Goal: Task Accomplishment & Management: Manage account settings

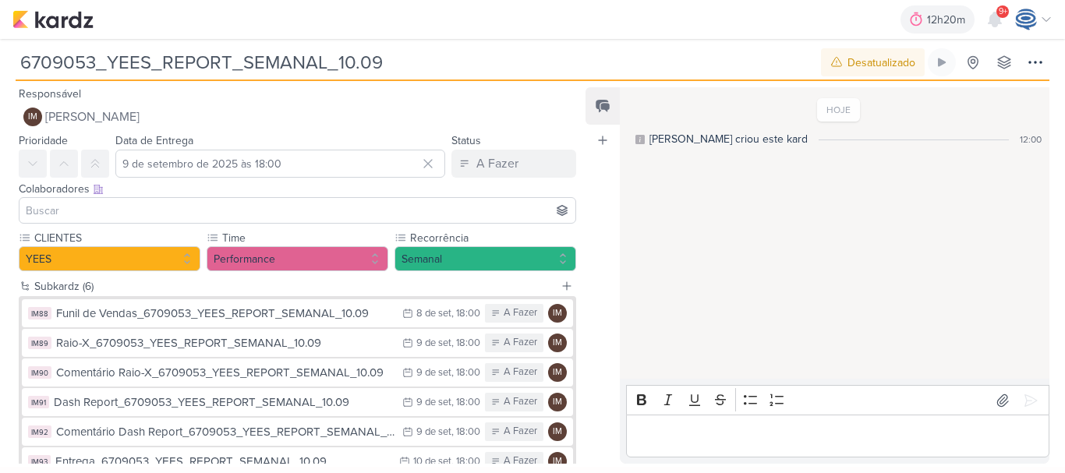
scroll to position [100, 0]
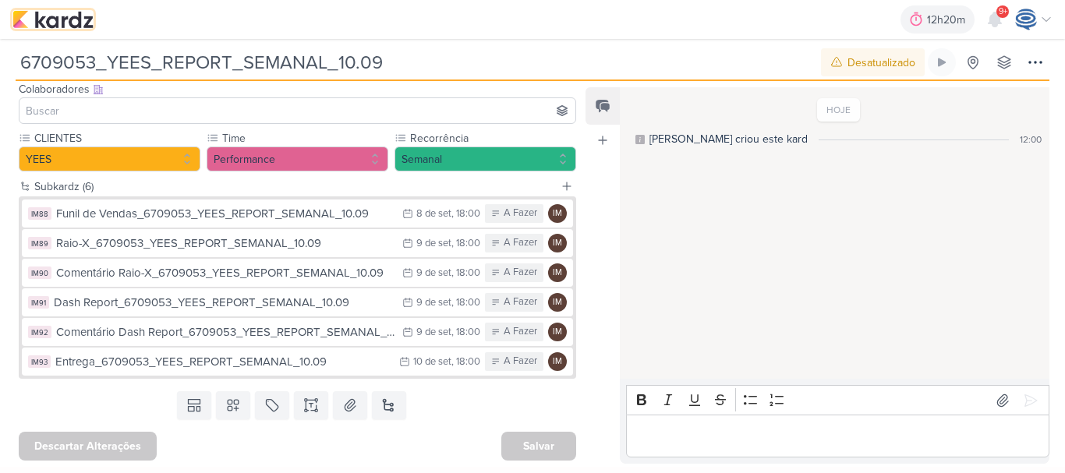
click at [70, 21] on img at bounding box center [52, 19] width 81 height 19
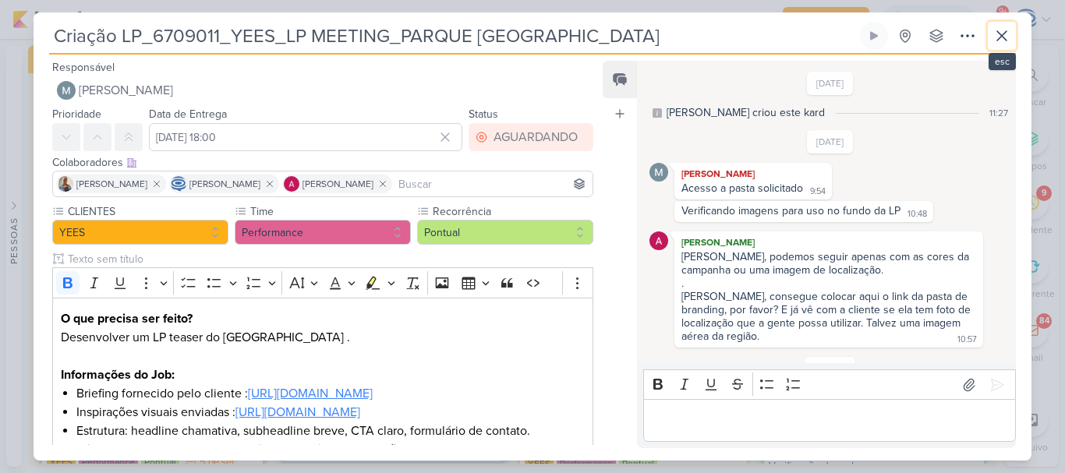
click at [1005, 39] on icon at bounding box center [1001, 35] width 9 height 9
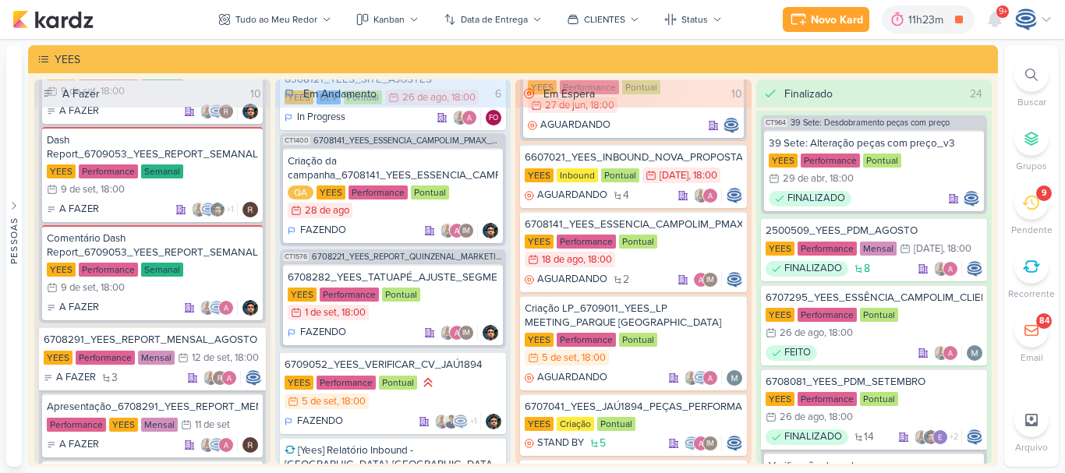
scroll to position [279, 0]
click at [1034, 84] on div at bounding box center [1031, 75] width 34 height 34
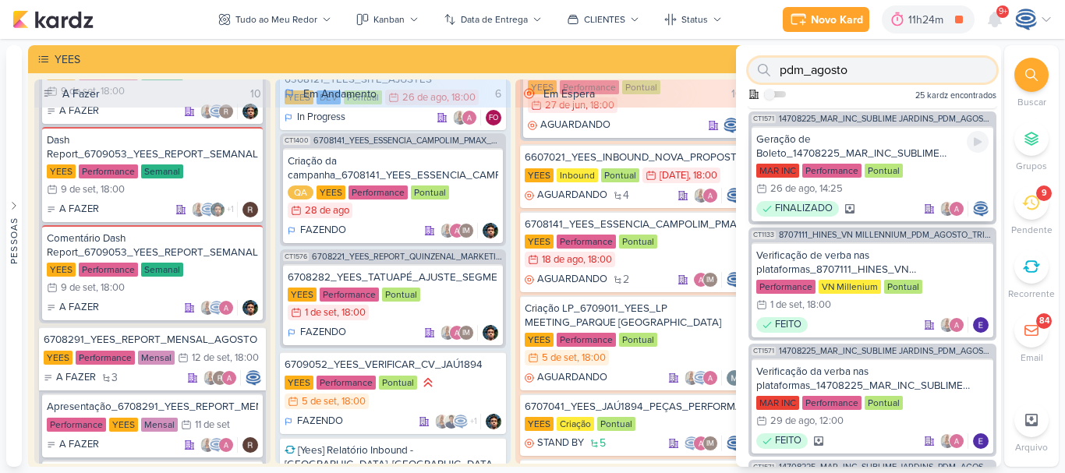
scroll to position [146, 0]
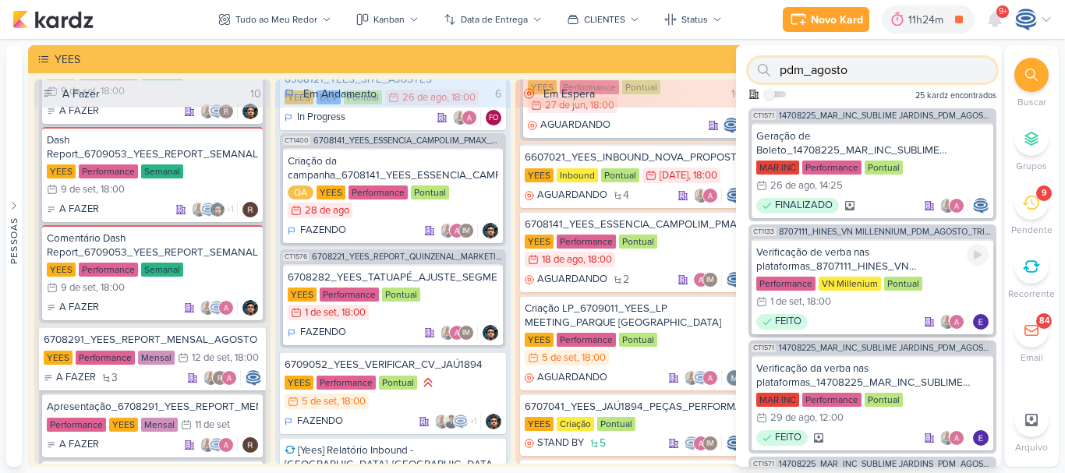
type input "pdm_agosto"
click at [874, 267] on div "Verificação de verba nas plataformas_8707111_HINES_VN MILLENNIUM_PDM_AGOSTO_TRI…" at bounding box center [872, 260] width 232 height 28
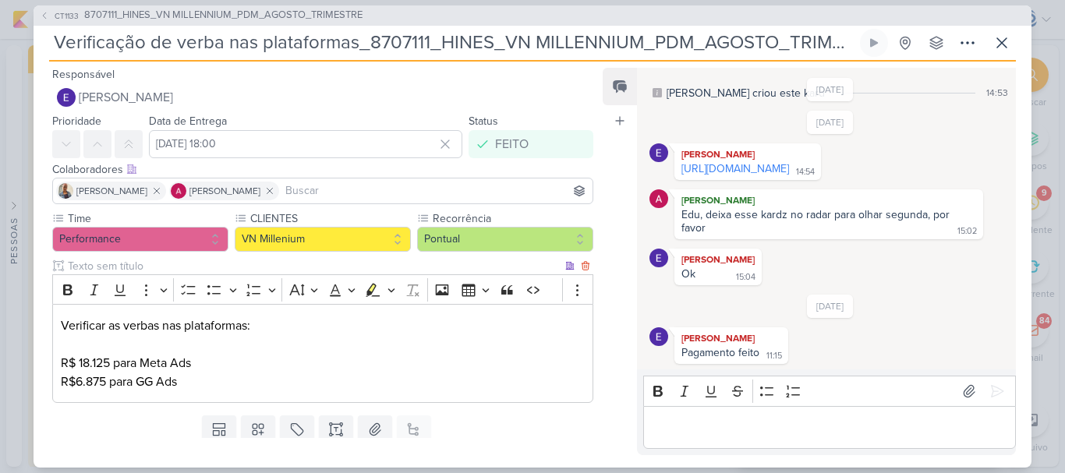
scroll to position [51, 0]
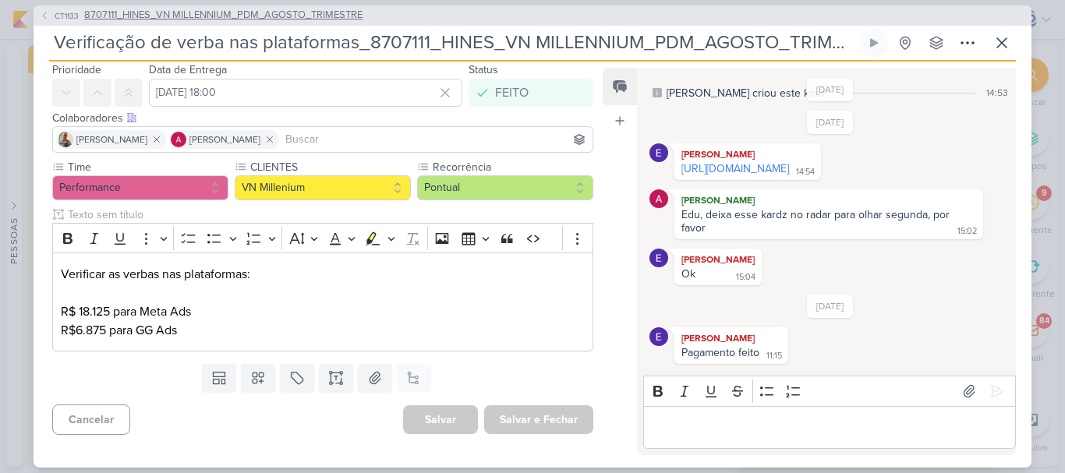
click at [288, 19] on span "8707111_HINES_VN MILLENNIUM_PDM_AGOSTO_TRIMESTRE" at bounding box center [223, 16] width 278 height 16
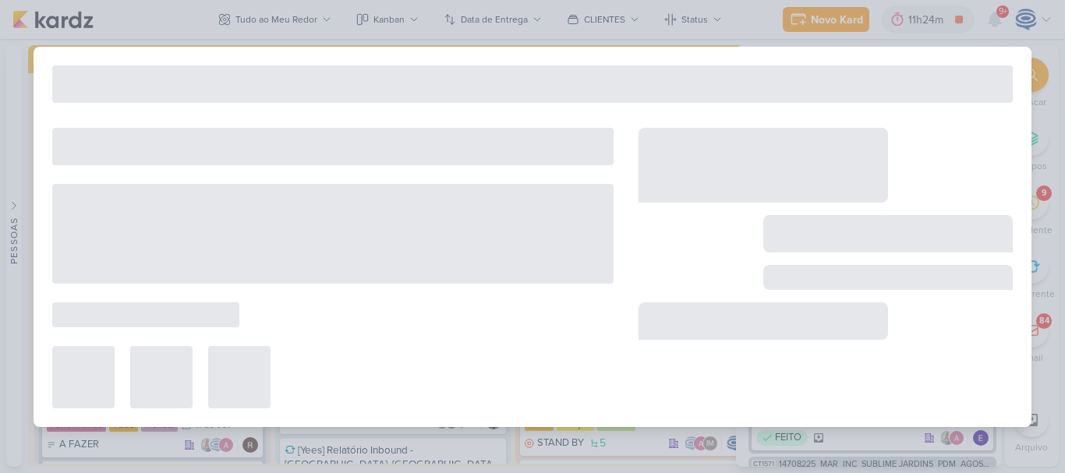
type input "8707111_HINES_VN MILLENNIUM_PDM_AGOSTO_TRIMESTRE"
type input "[DATE] 18:00"
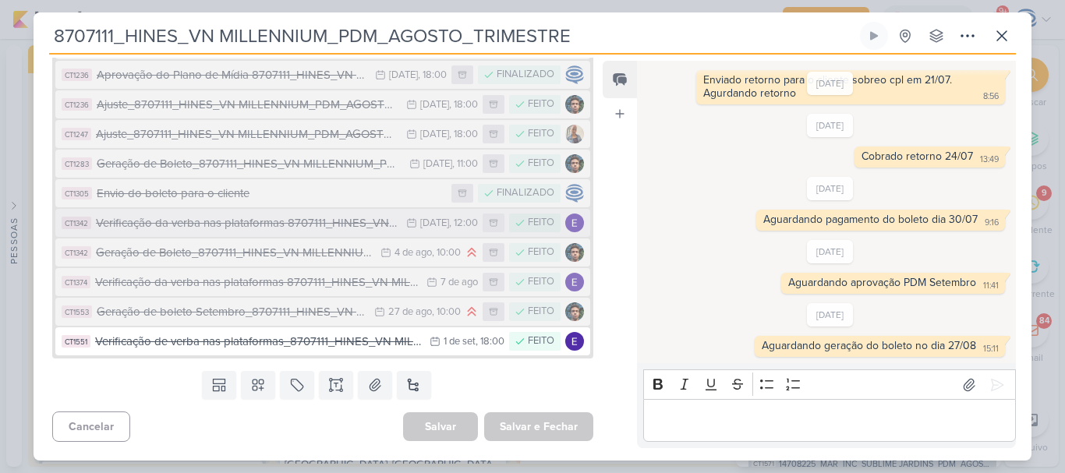
scroll to position [0, 0]
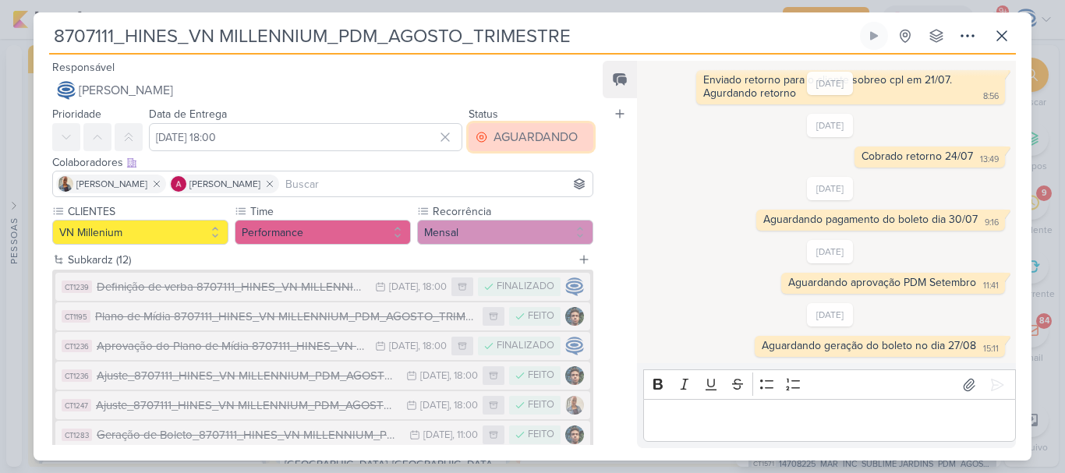
click at [521, 132] on div "AGUARDANDO" at bounding box center [535, 137] width 84 height 19
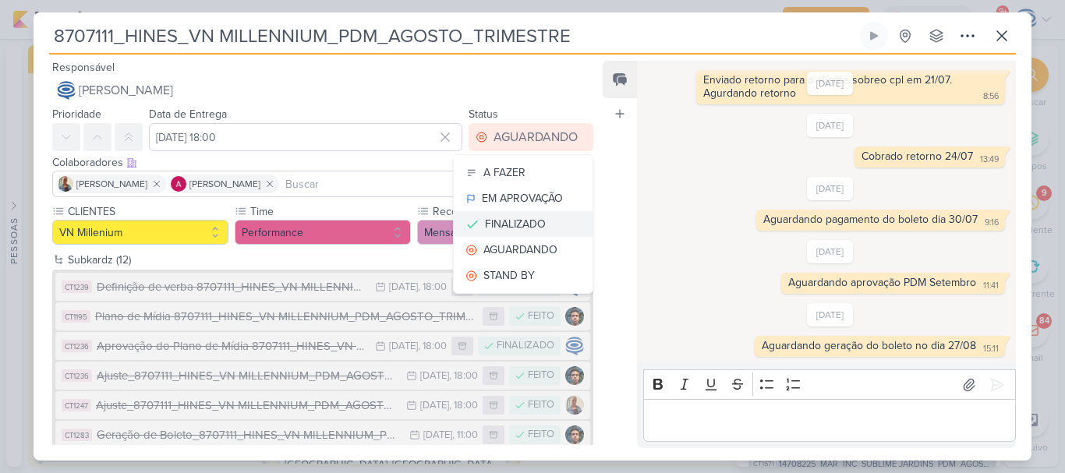
click at [524, 228] on div "FINALIZADO" at bounding box center [515, 224] width 61 height 16
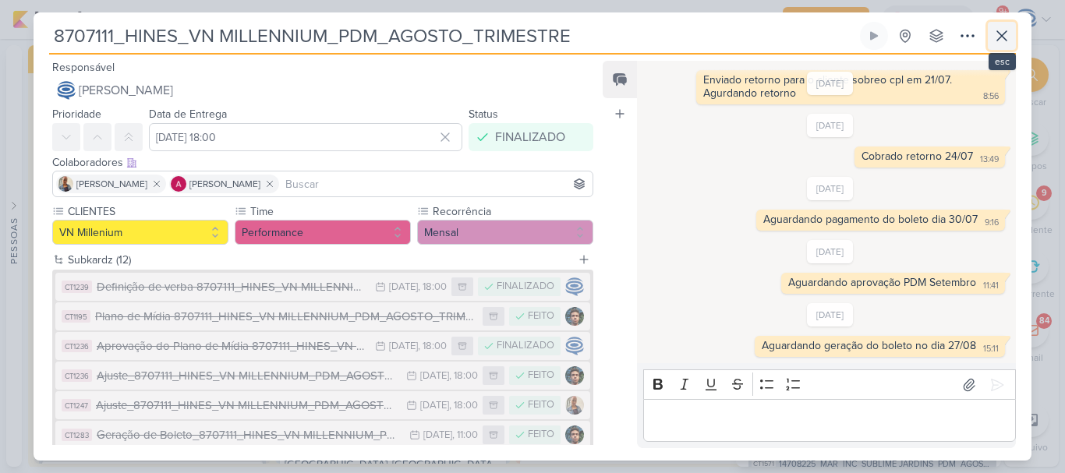
click at [1002, 36] on icon at bounding box center [1001, 35] width 9 height 9
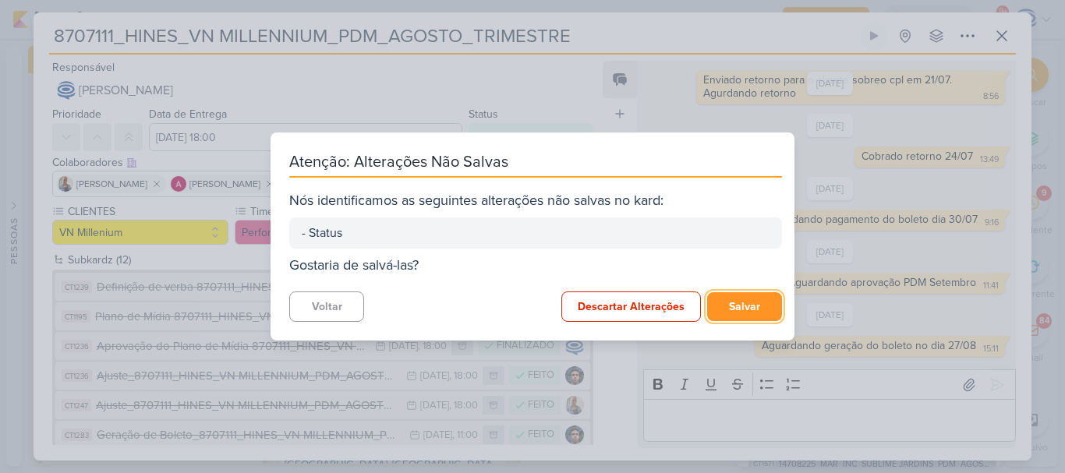
click at [727, 304] on button "Salvar" at bounding box center [744, 306] width 75 height 29
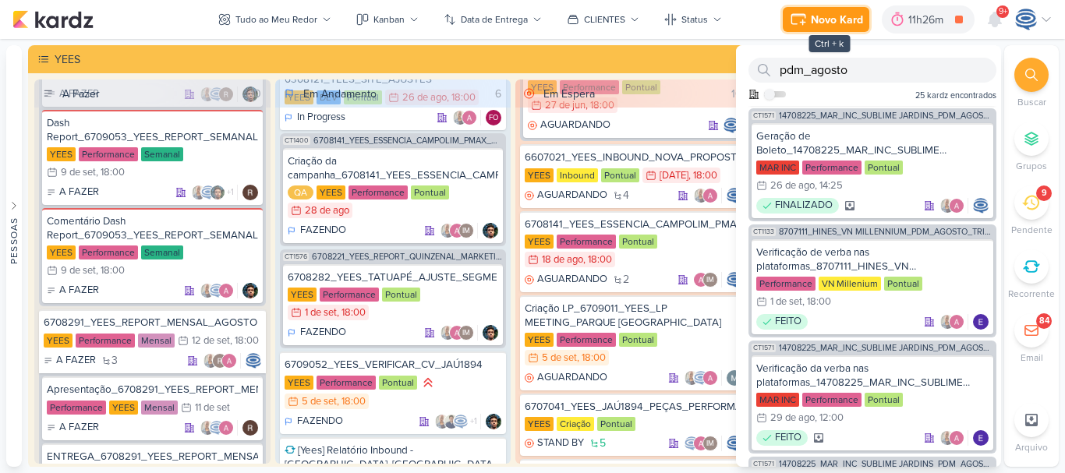
click at [843, 22] on div "Novo Kard" at bounding box center [837, 20] width 52 height 16
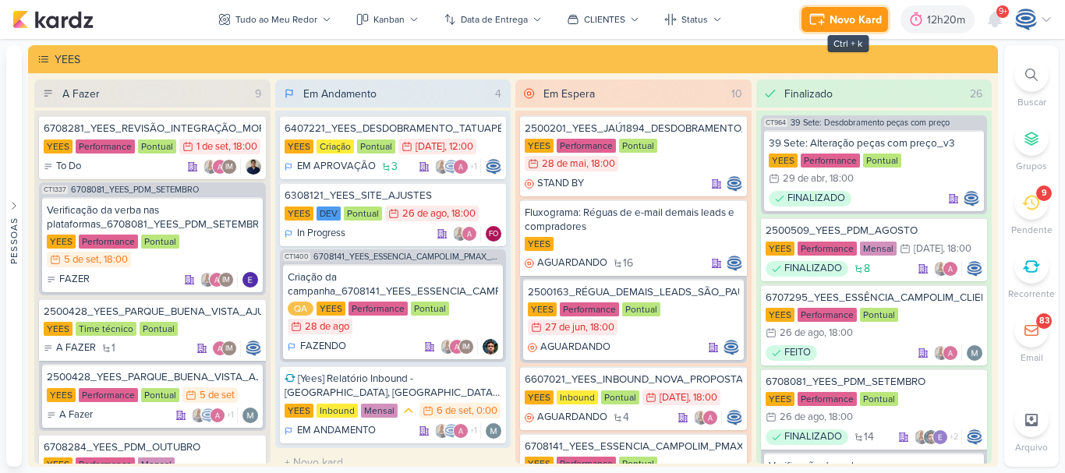
click at [839, 17] on div "Novo Kard" at bounding box center [855, 20] width 52 height 16
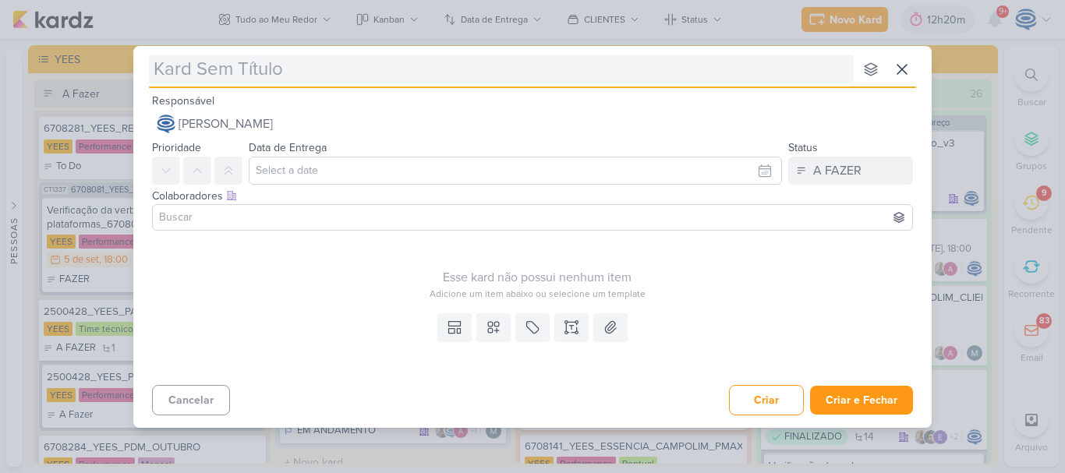
type input "6309051_YEES_39SETE_SITE_VRIFICAR_CONFIGURAÇÃO_FORMULÁRIO"
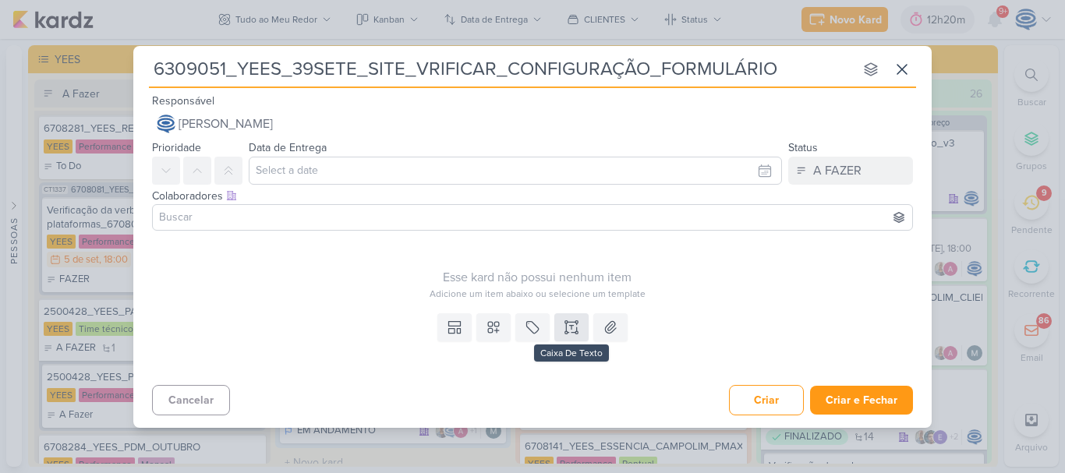
type input "6309051_YEES_39SETE_SITE_VRIFICAR_CONFIGURAÇÃO_FORMULÁRIO"
click at [570, 330] on icon at bounding box center [572, 328] width 16 height 16
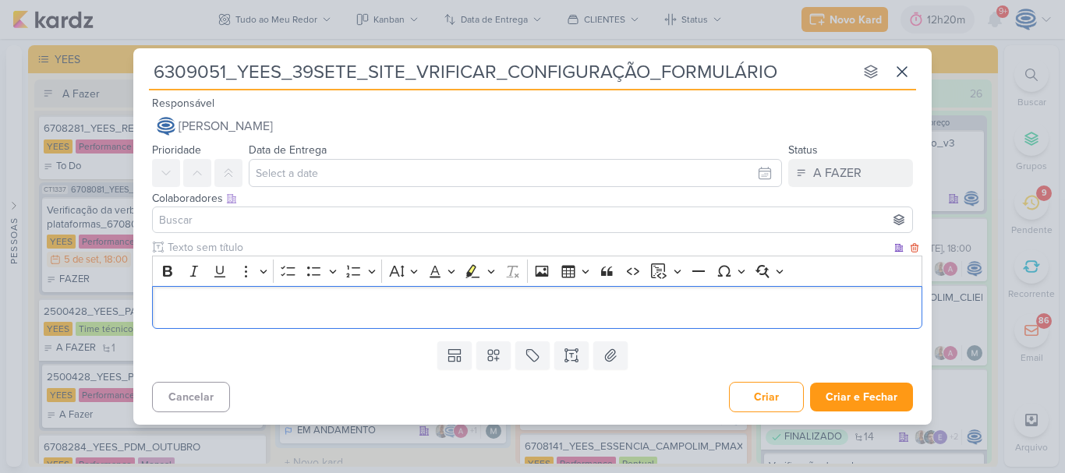
click at [570, 319] on div "Editor editing area: main" at bounding box center [537, 307] width 770 height 43
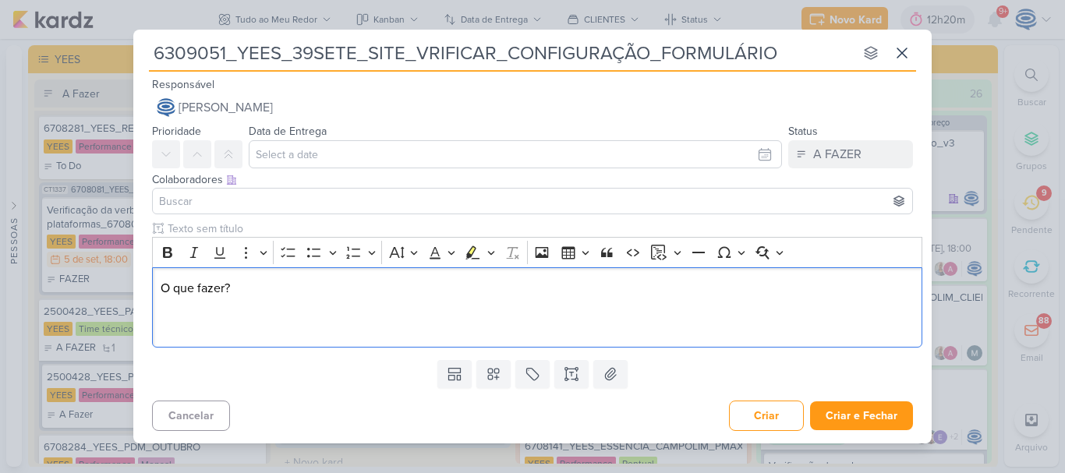
drag, startPoint x: 255, startPoint y: 289, endPoint x: 125, endPoint y: 271, distance: 130.6
click at [125, 271] on div "6309051_YEES_39SETE_SITE_VRIFICAR_CONFIGURAÇÃO_FORMULÁRIO nenhum grupo disponív…" at bounding box center [532, 236] width 1065 height 473
click at [167, 256] on icon "Editor toolbar" at bounding box center [168, 253] width 16 height 16
click at [168, 325] on p "O que fazer?" at bounding box center [538, 307] width 754 height 56
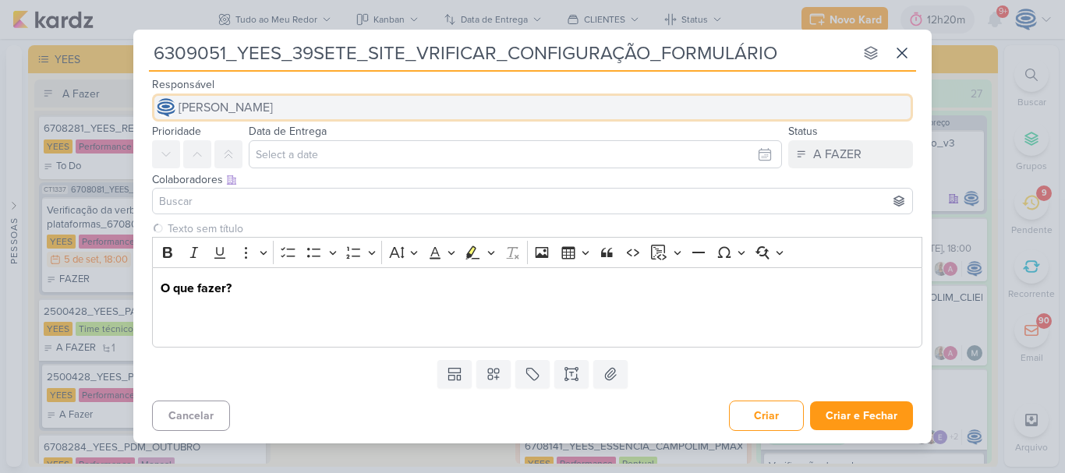
click at [211, 101] on span "[PERSON_NAME]" at bounding box center [225, 107] width 94 height 19
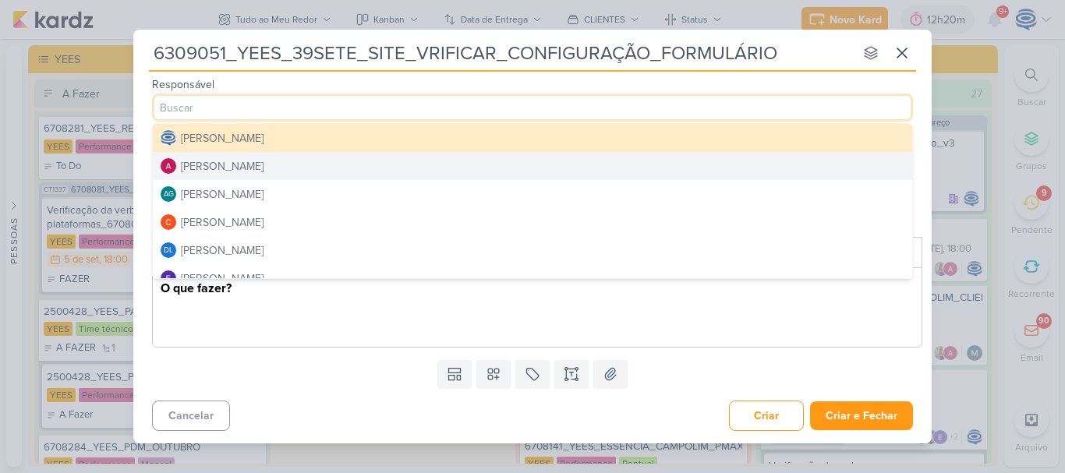
click at [213, 162] on div "[PERSON_NAME]" at bounding box center [222, 166] width 83 height 16
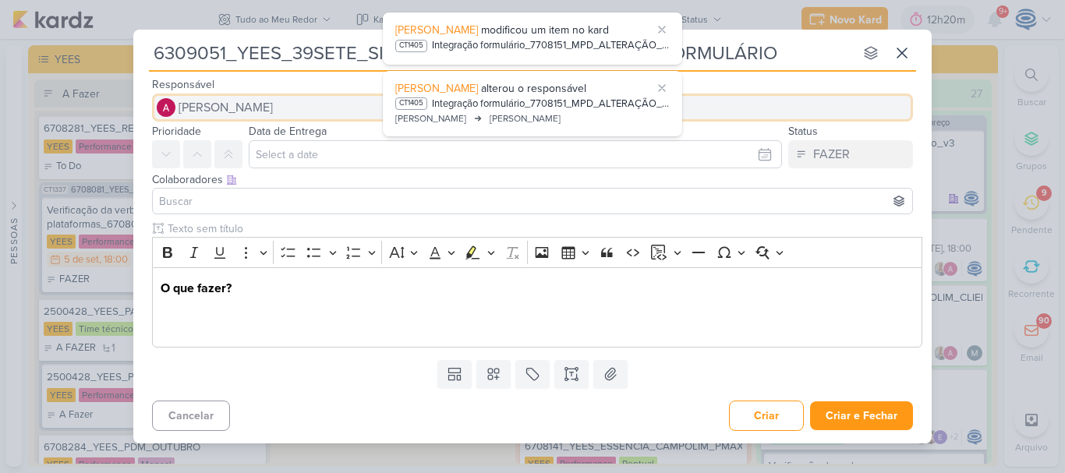
click at [231, 115] on span "[PERSON_NAME]" at bounding box center [225, 107] width 94 height 19
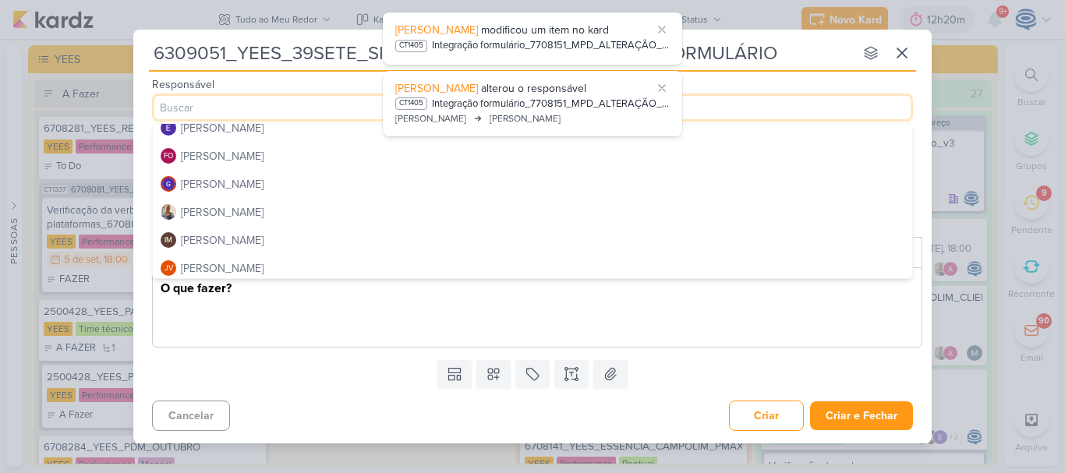
scroll to position [152, 0]
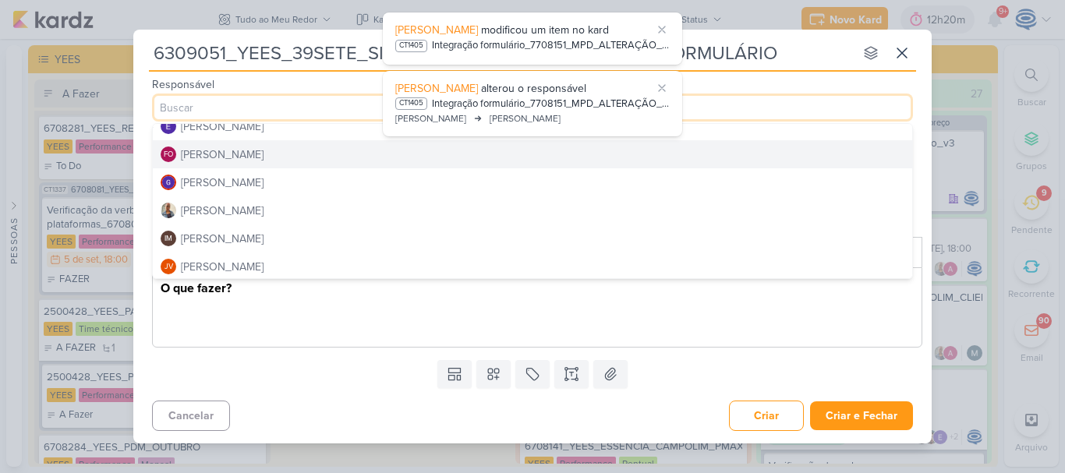
click at [243, 154] on div "[PERSON_NAME]" at bounding box center [222, 155] width 83 height 16
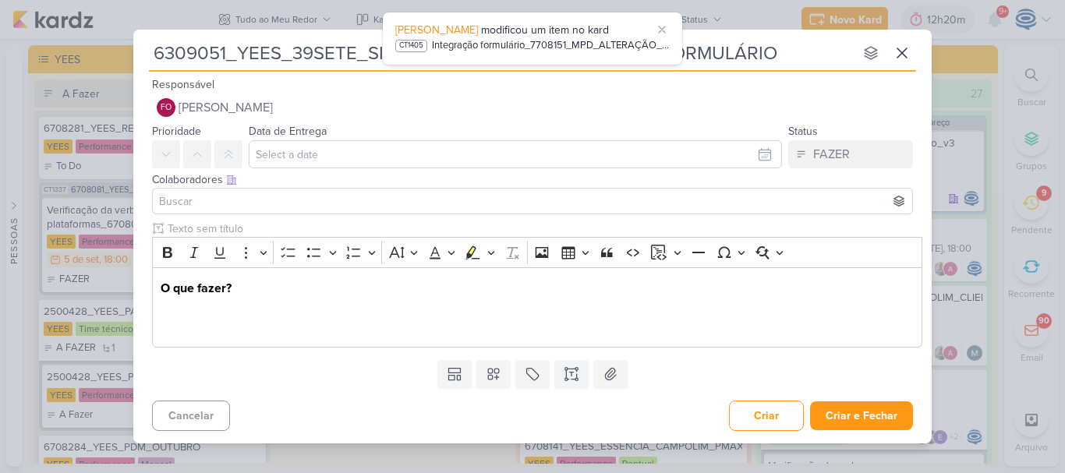
click at [249, 207] on input at bounding box center [532, 201] width 753 height 19
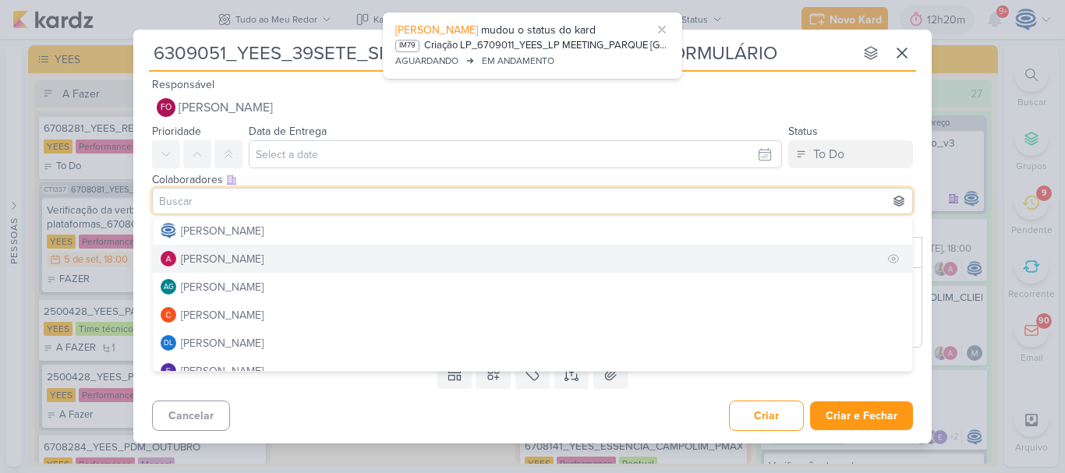
click at [191, 259] on div "[PERSON_NAME]" at bounding box center [222, 259] width 83 height 16
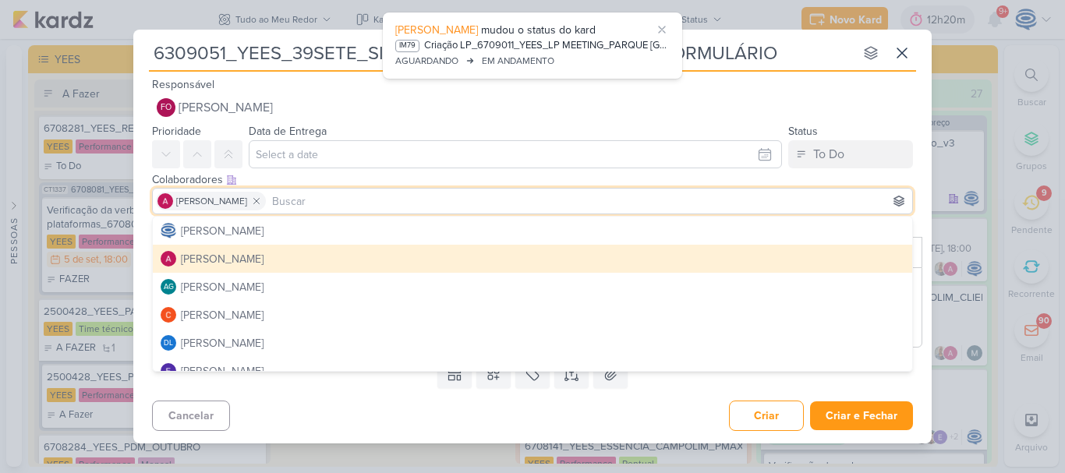
click at [328, 198] on input at bounding box center [589, 201] width 640 height 19
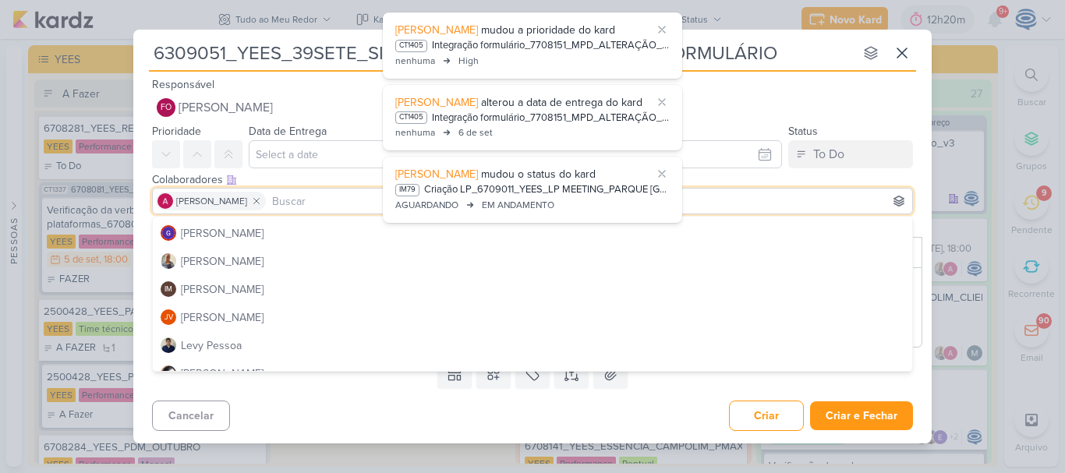
scroll to position [195, 0]
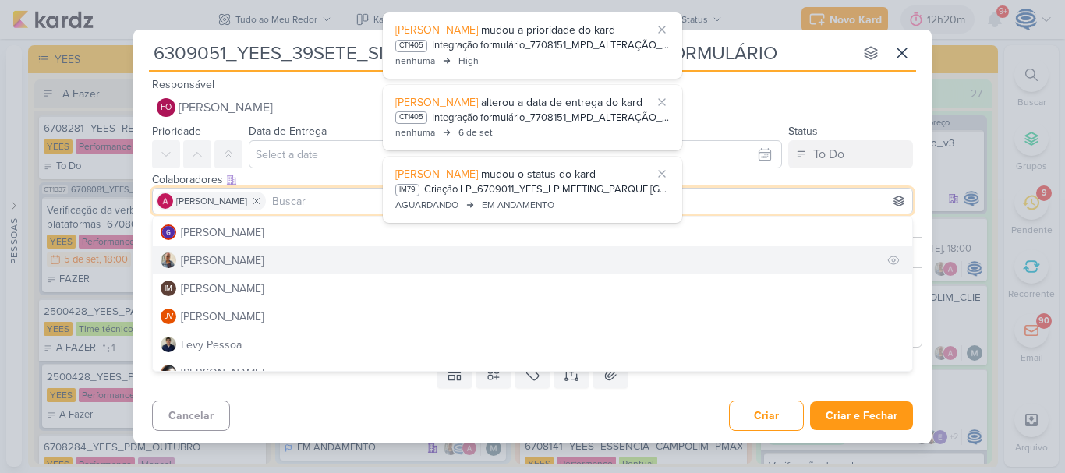
click at [250, 251] on button "[PERSON_NAME]" at bounding box center [532, 260] width 759 height 28
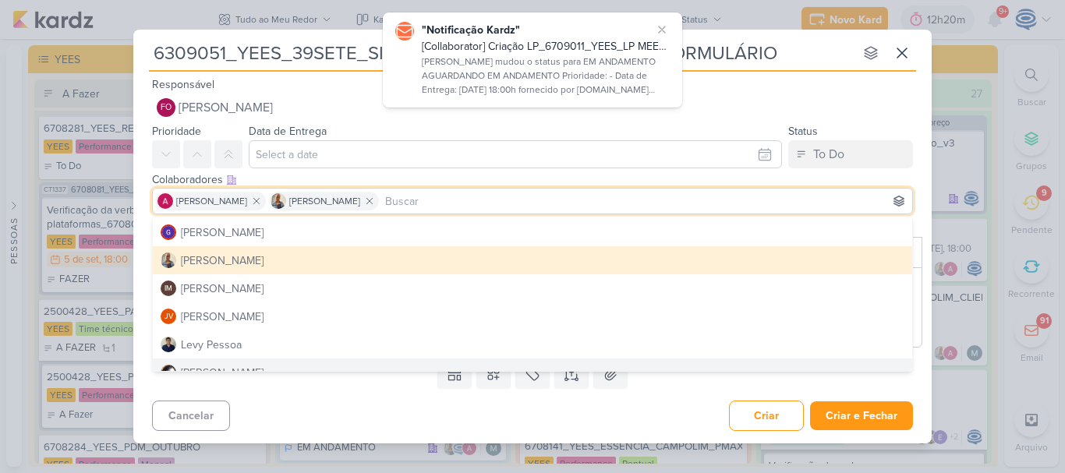
click at [302, 421] on div "Cancelar Criar Criar e Fechar Ctrl + Enter" at bounding box center [532, 414] width 798 height 40
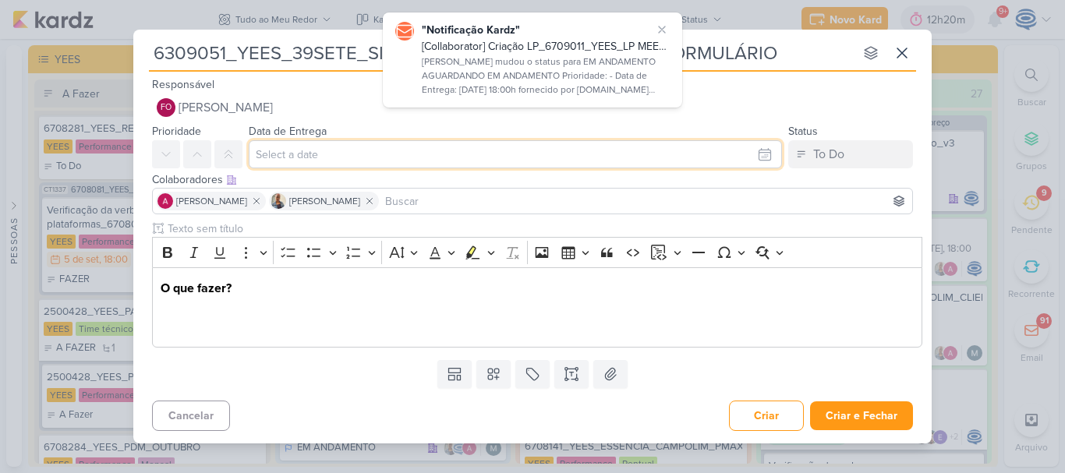
click at [348, 150] on input "text" at bounding box center [515, 154] width 533 height 28
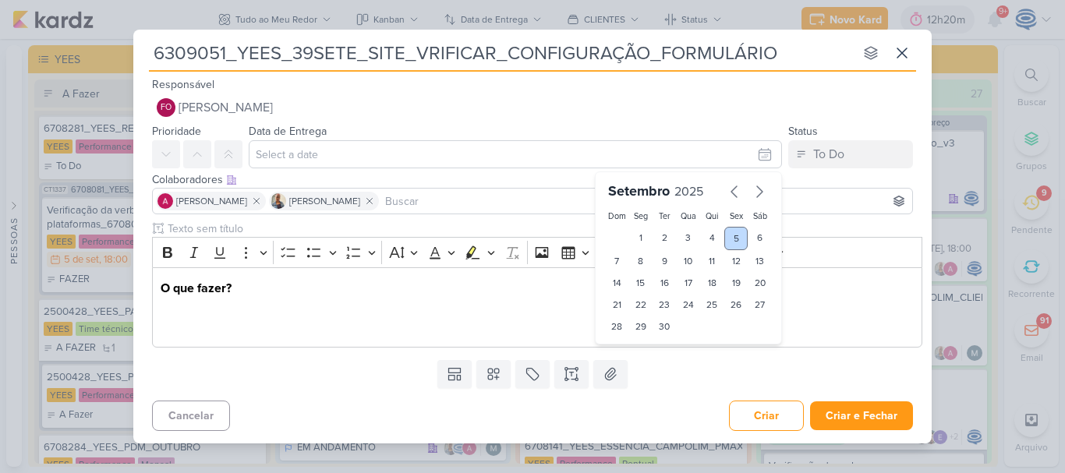
click at [734, 235] on div "5" at bounding box center [736, 238] width 24 height 23
type input "5 de setembro de 2025 às 23:59"
click at [639, 358] on select "00 01 02 03 04 05 06 07 08 09 10 11 12 13 14 15 16 17 18 19 20 21 22 23" at bounding box center [641, 353] width 22 height 19
select select "18"
click at [630, 344] on select "00 01 02 03 04 05 06 07 08 09 10 11 12 13 14 15 16 17 18 19 20 21 22 23" at bounding box center [641, 353] width 22 height 19
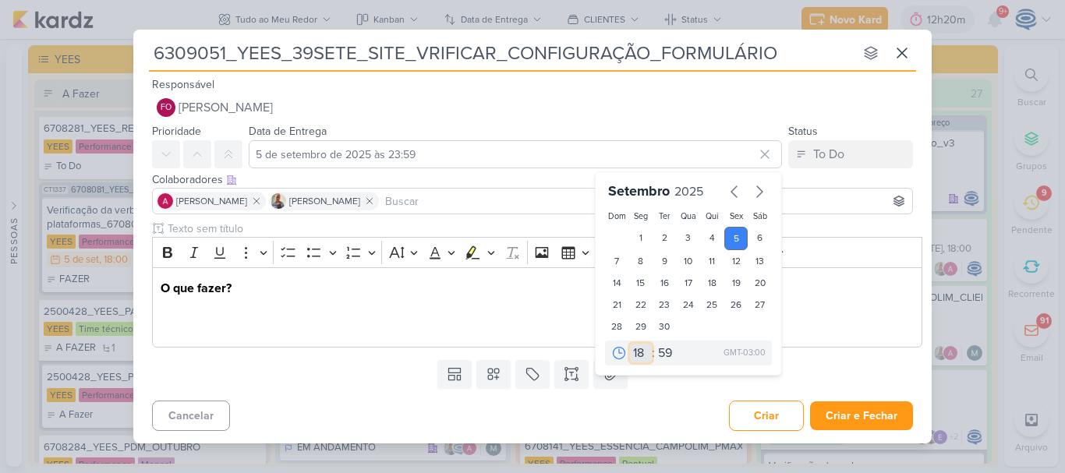
type input "5 de setembro de 2025 às 18:59"
click at [666, 348] on select "00 05 10 15 20 25 30 35 40 45 50 55 59" at bounding box center [666, 353] width 22 height 19
select select "0"
click at [655, 344] on select "00 05 10 15 20 25 30 35 40 45 50 55 59" at bounding box center [666, 353] width 22 height 19
type input "[DATE] 18:00"
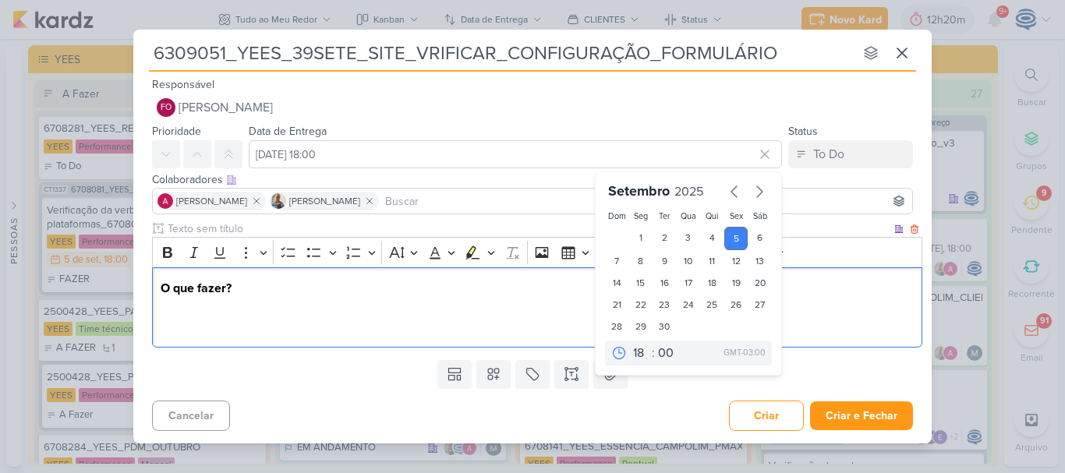
click at [203, 307] on p "O que fazer?" at bounding box center [538, 307] width 754 height 56
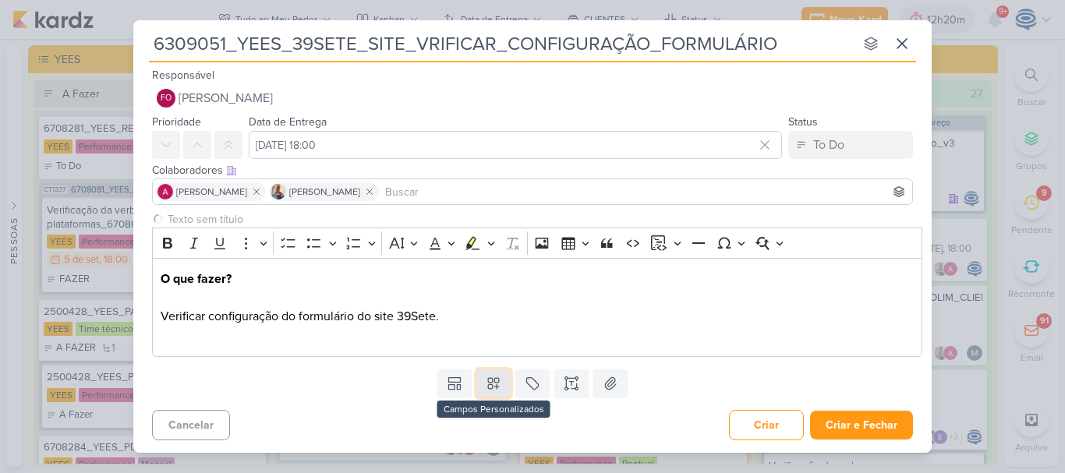
click at [487, 388] on icon at bounding box center [494, 384] width 16 height 16
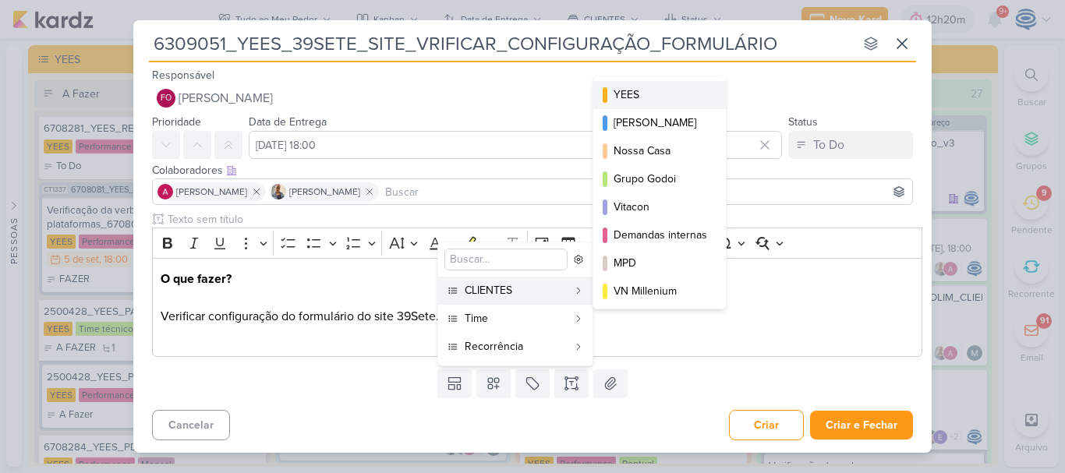
click at [641, 98] on div "YEES" at bounding box center [660, 95] width 94 height 16
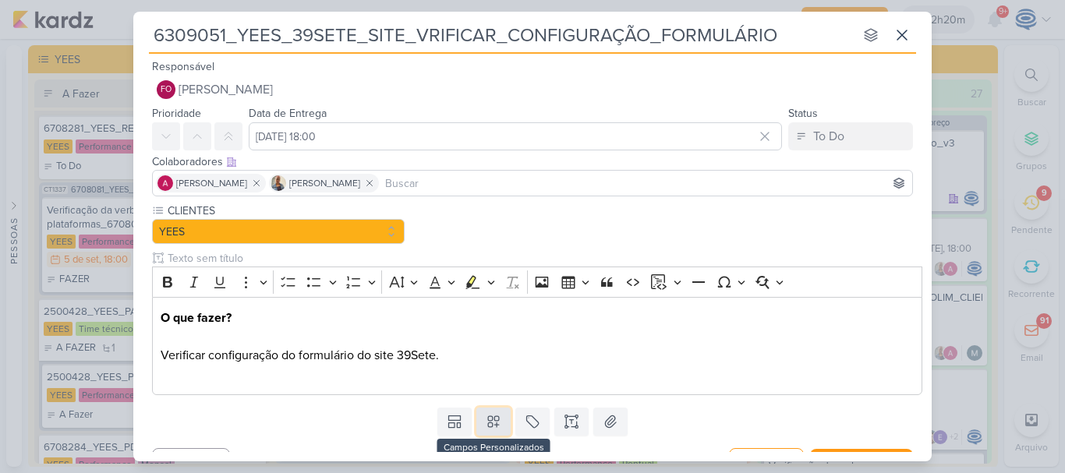
click at [489, 414] on icon at bounding box center [494, 422] width 16 height 16
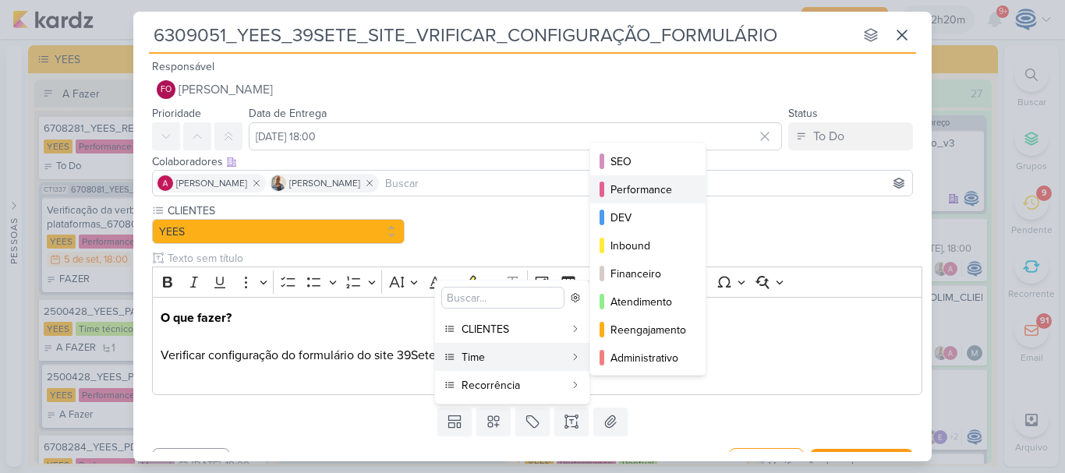
click at [643, 185] on div "Performance" at bounding box center [648, 190] width 76 height 16
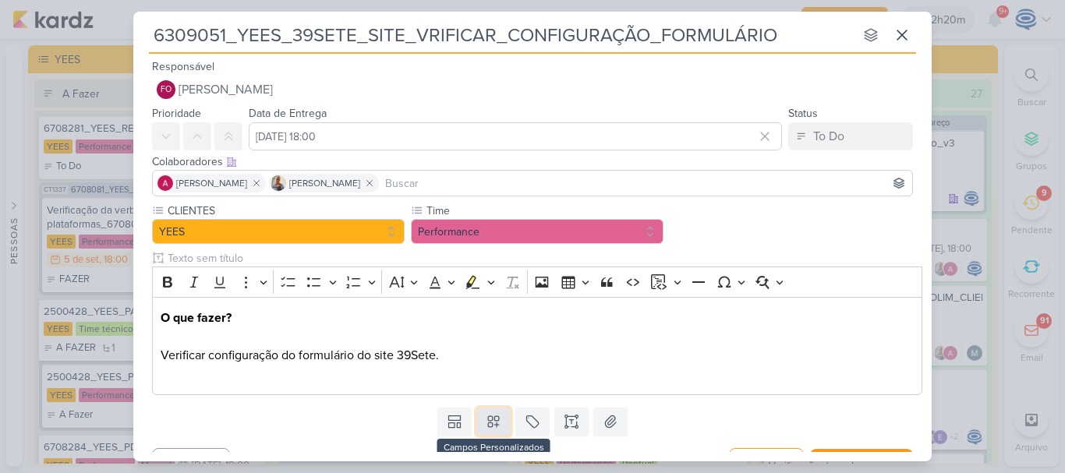
click at [490, 426] on icon at bounding box center [494, 422] width 16 height 16
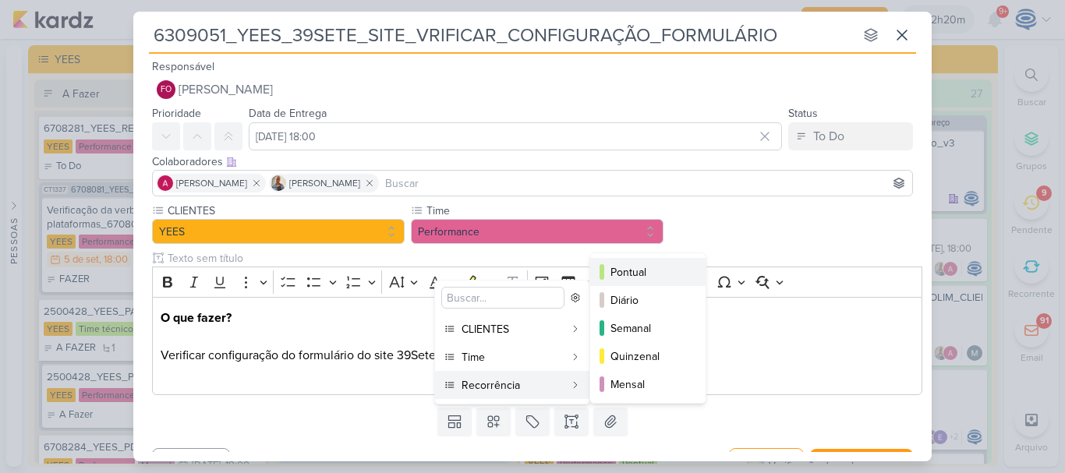
click at [616, 262] on button "Pontual" at bounding box center [647, 272] width 115 height 28
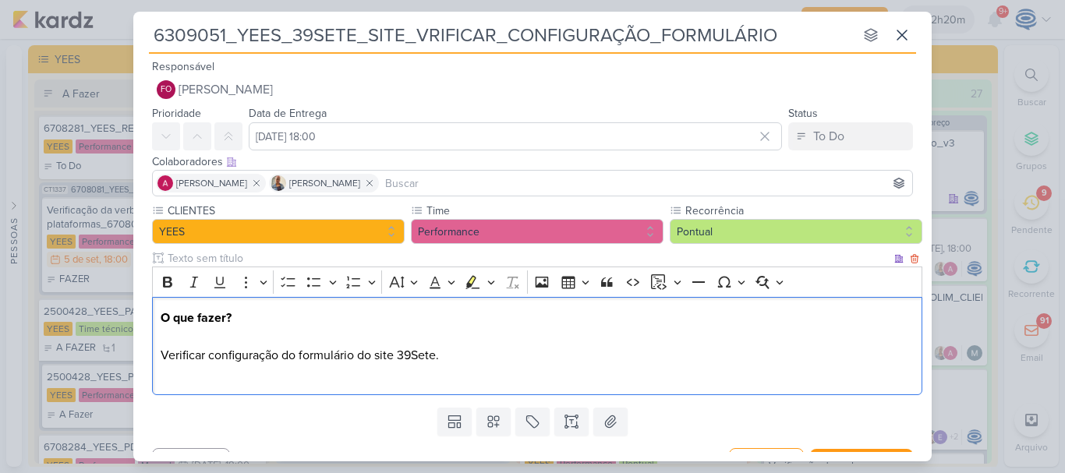
click at [484, 330] on p "O que fazer?" at bounding box center [538, 327] width 754 height 37
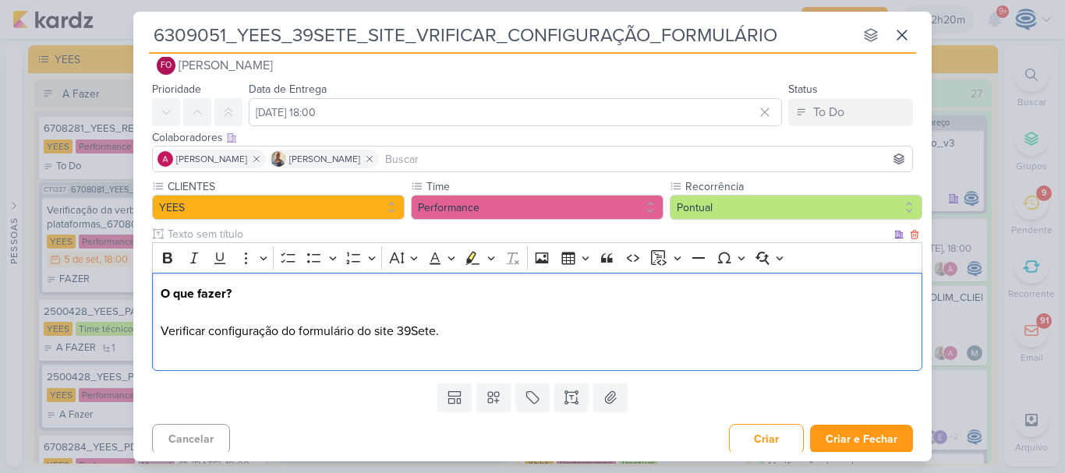
scroll to position [30, 0]
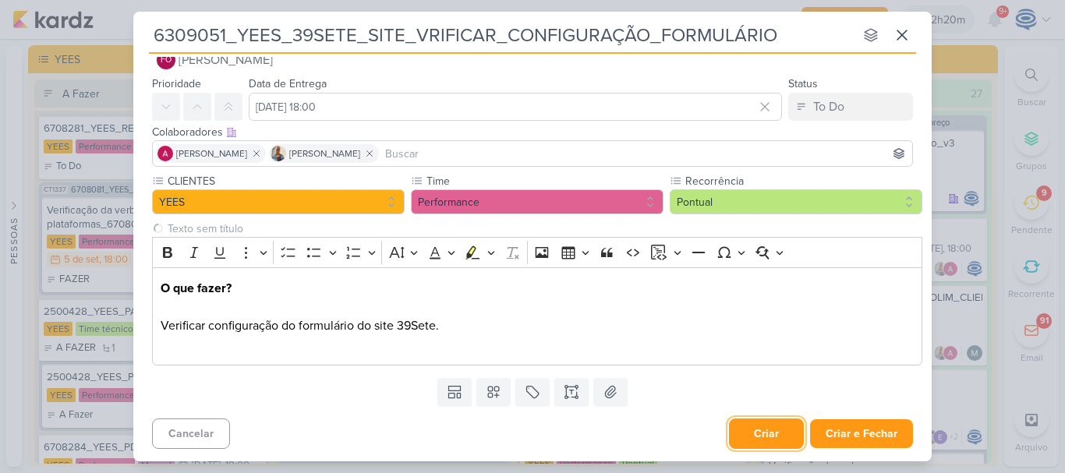
click at [757, 423] on button "Criar" at bounding box center [766, 434] width 75 height 30
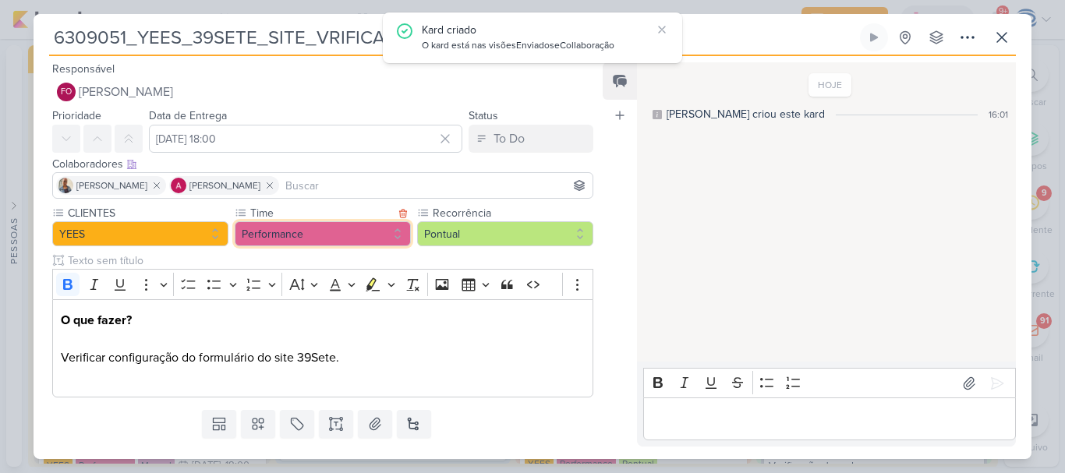
click at [327, 235] on button "Performance" at bounding box center [323, 233] width 176 height 25
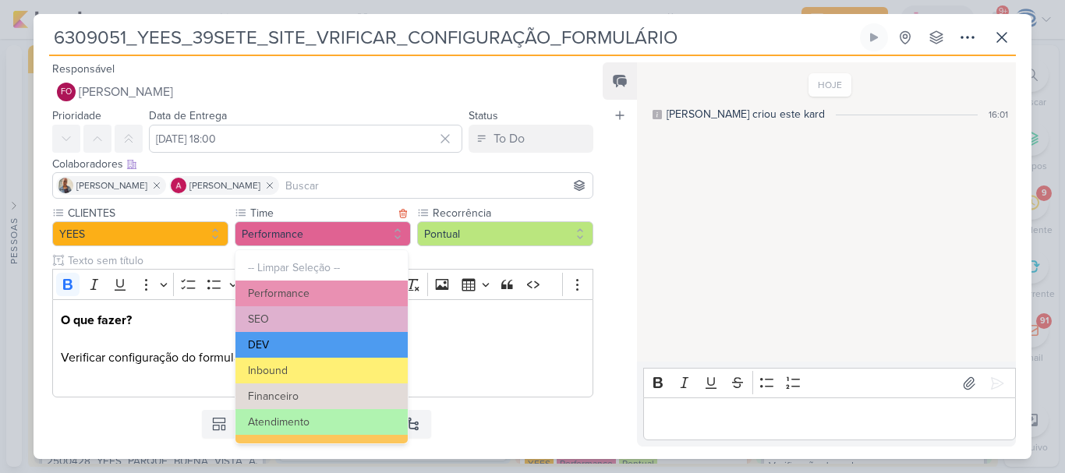
click at [290, 344] on button "DEV" at bounding box center [321, 345] width 172 height 26
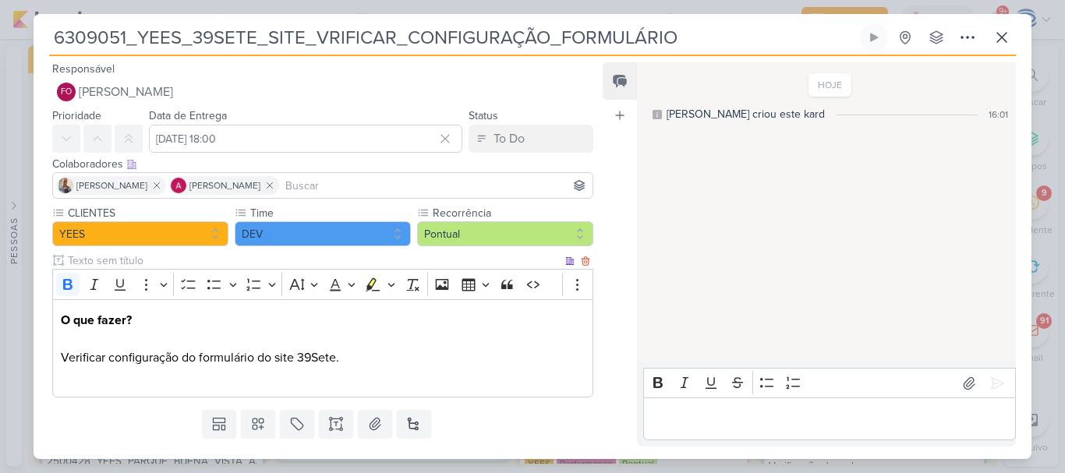
scroll to position [37, 0]
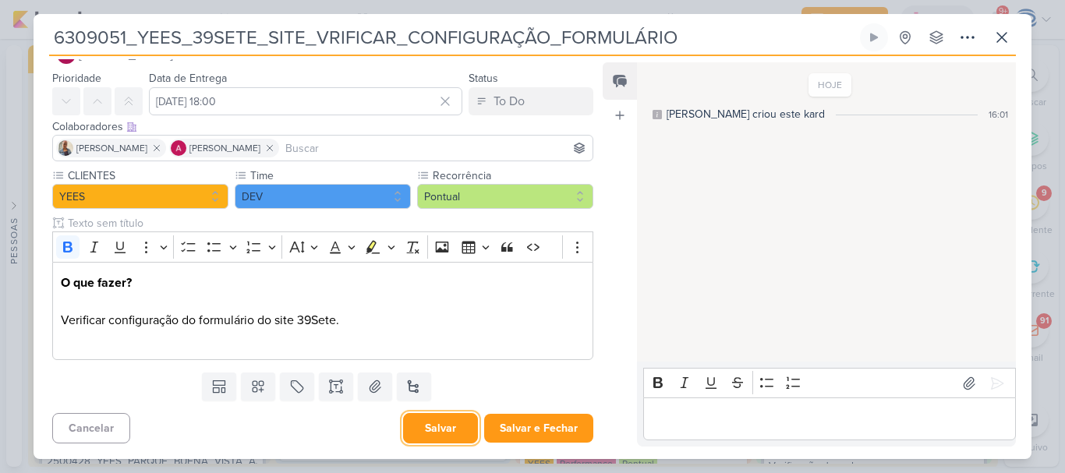
click at [439, 422] on button "Salvar" at bounding box center [440, 428] width 75 height 30
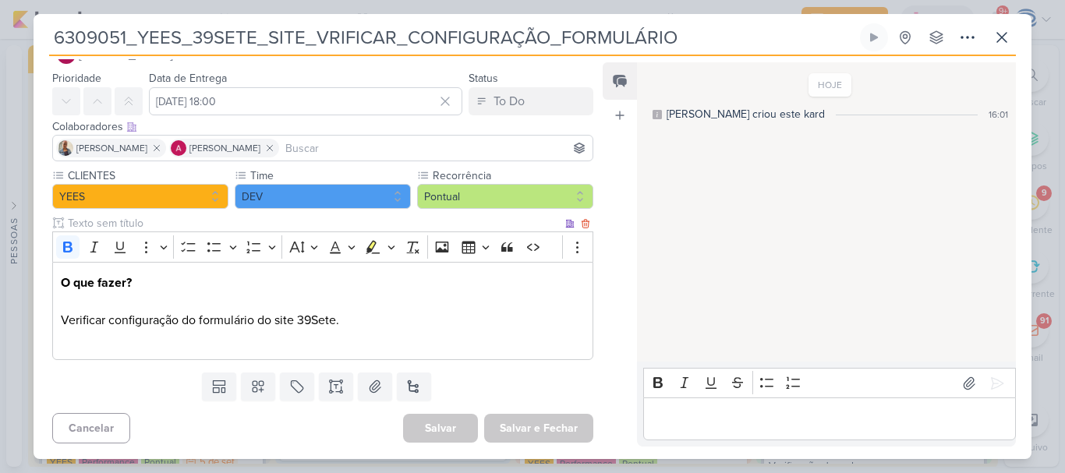
click at [367, 321] on p "Verificar configuração do formulário do site 39Sete." at bounding box center [323, 329] width 524 height 37
click at [1000, 37] on icon at bounding box center [1001, 37] width 19 height 19
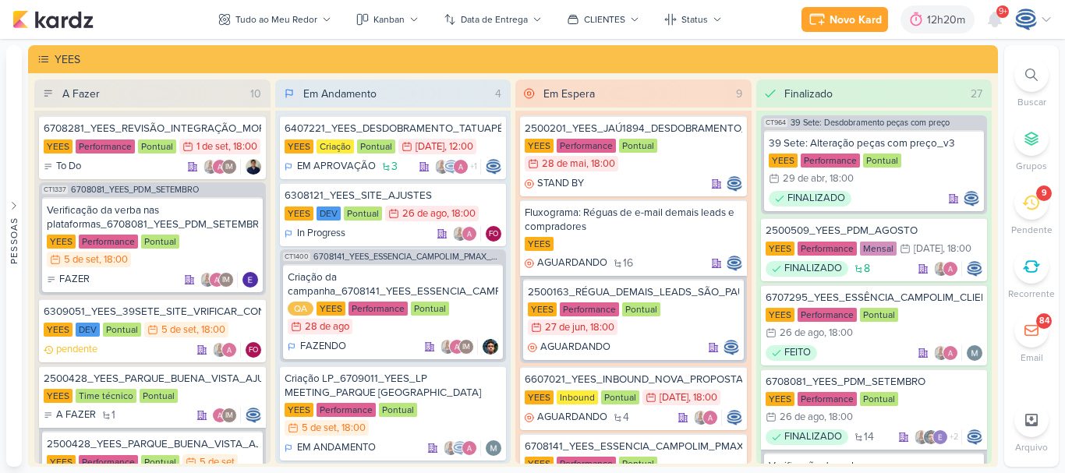
click at [1000, 16] on span "9+" at bounding box center [1002, 11] width 9 height 12
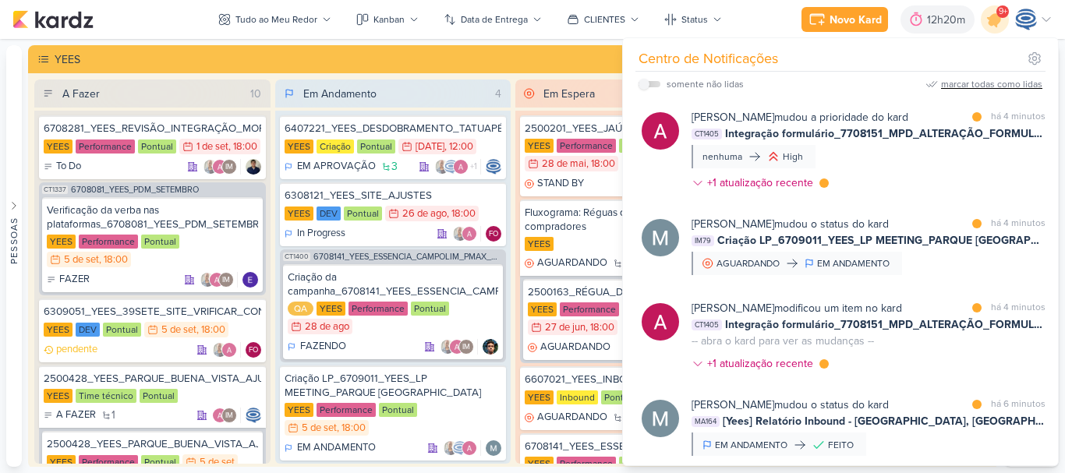
click at [992, 85] on div "marcar todas como lidas" at bounding box center [991, 84] width 101 height 14
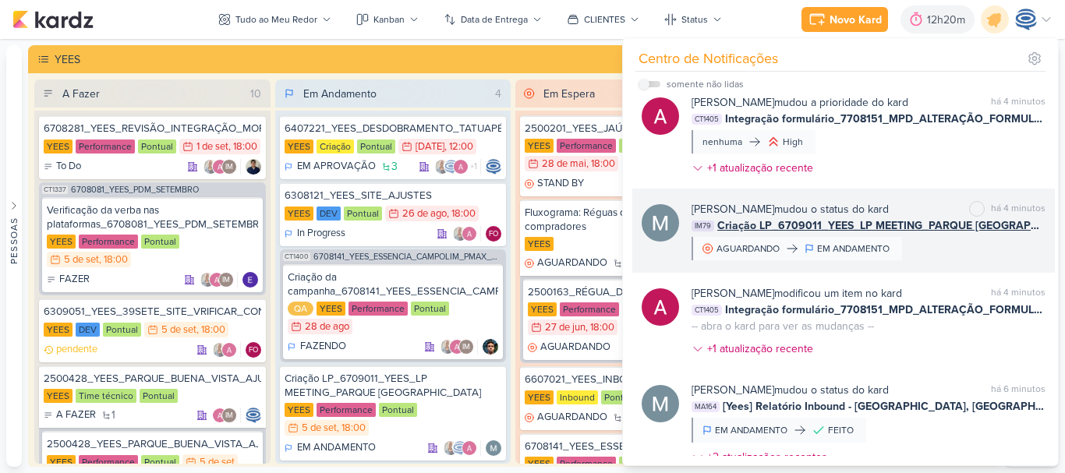
scroll to position [0, 0]
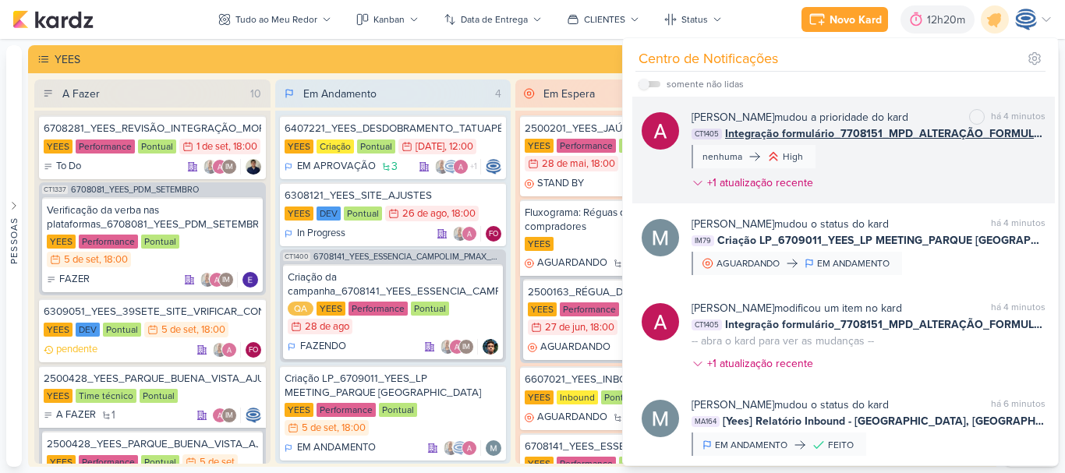
click at [894, 133] on span "Integração formulário_7708151_MPD_ALTERAÇÃO_FORMULÁRIOS_META_ADS" at bounding box center [885, 133] width 320 height 16
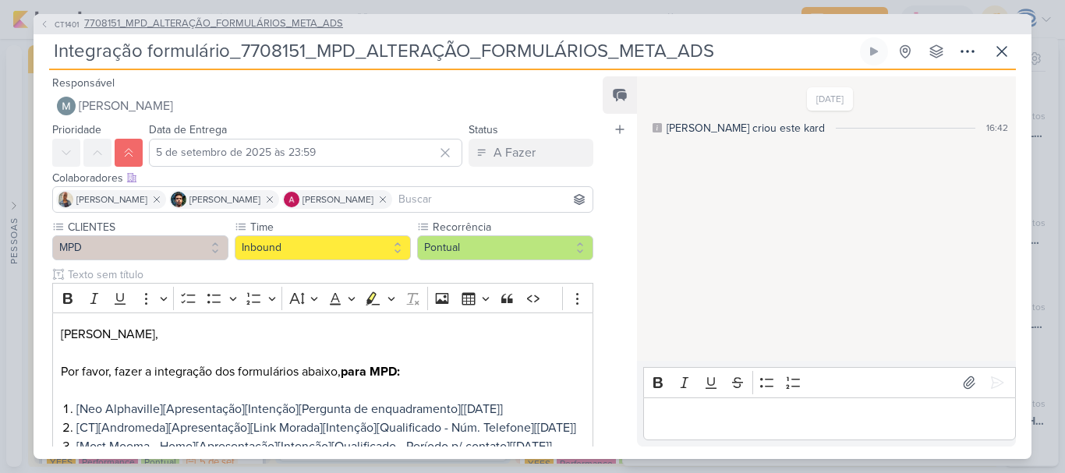
click at [220, 31] on span "7708151_MPD_ALTERAÇÃO_FORMULÁRIOS_META_ADS" at bounding box center [213, 24] width 259 height 16
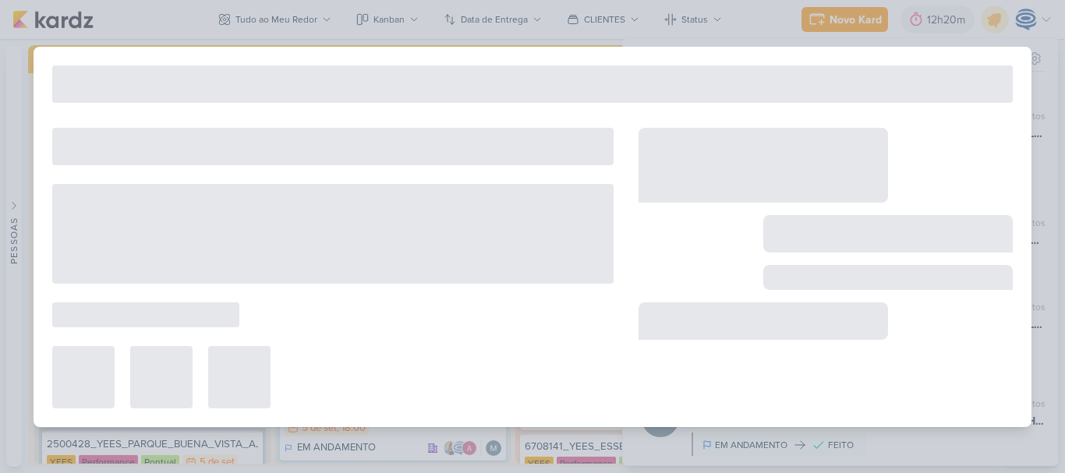
type input "7708151_MPD_ALTERAÇÃO_FORMULÁRIOS_META_ADS"
type input "20 de agosto de 2025 às 18:00"
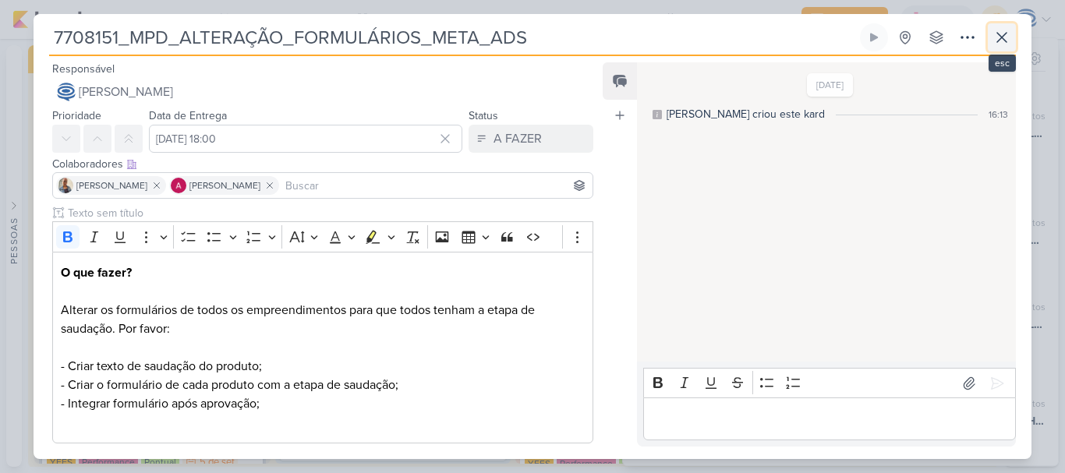
click at [1010, 37] on icon at bounding box center [1001, 37] width 19 height 19
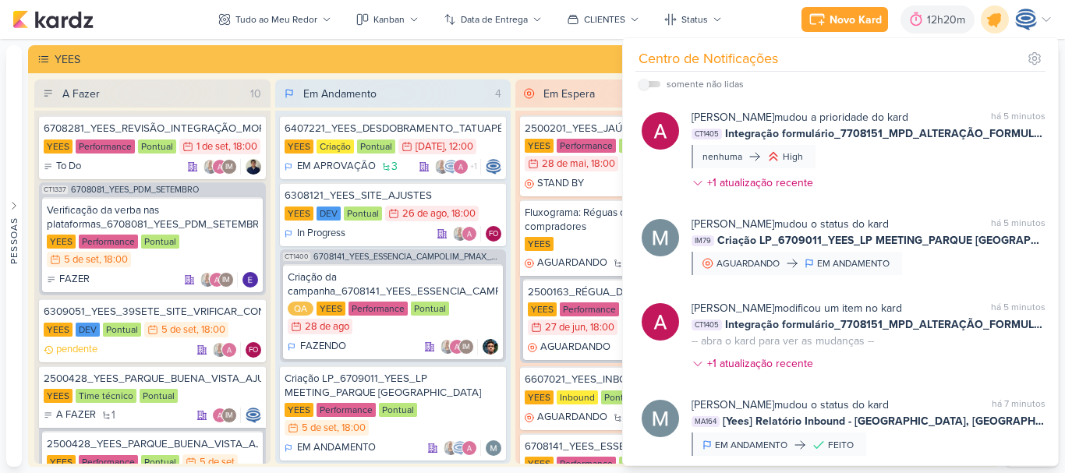
click at [992, 14] on icon at bounding box center [994, 19] width 26 height 26
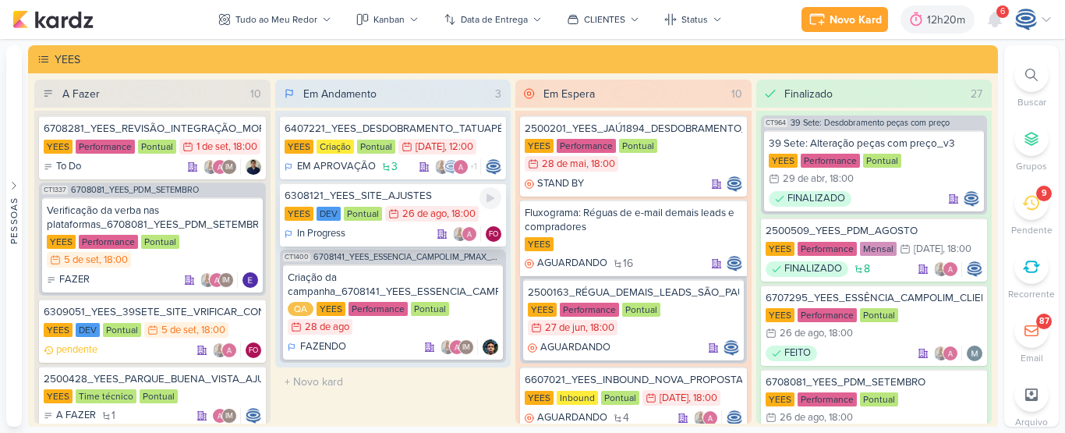
click at [379, 200] on div "6308121_YEES_SITE_AJUSTES" at bounding box center [392, 196] width 217 height 14
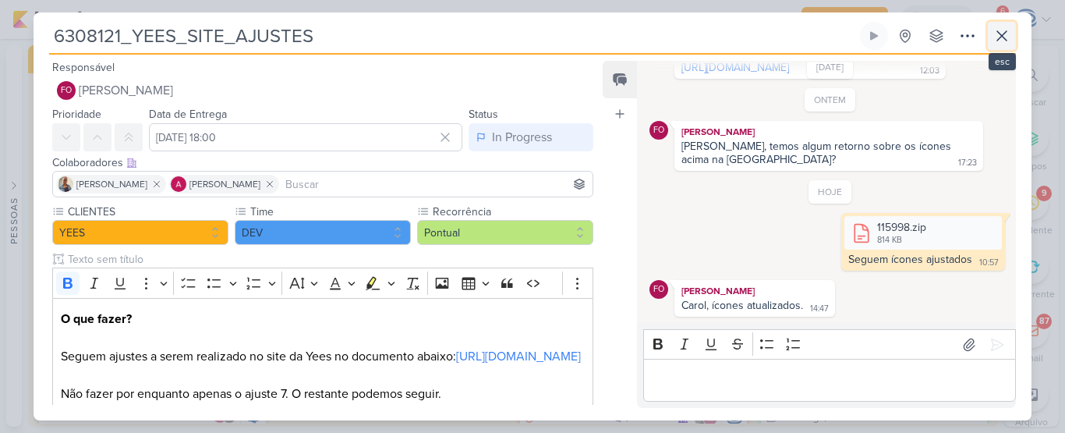
click at [1005, 32] on icon at bounding box center [1001, 35] width 9 height 9
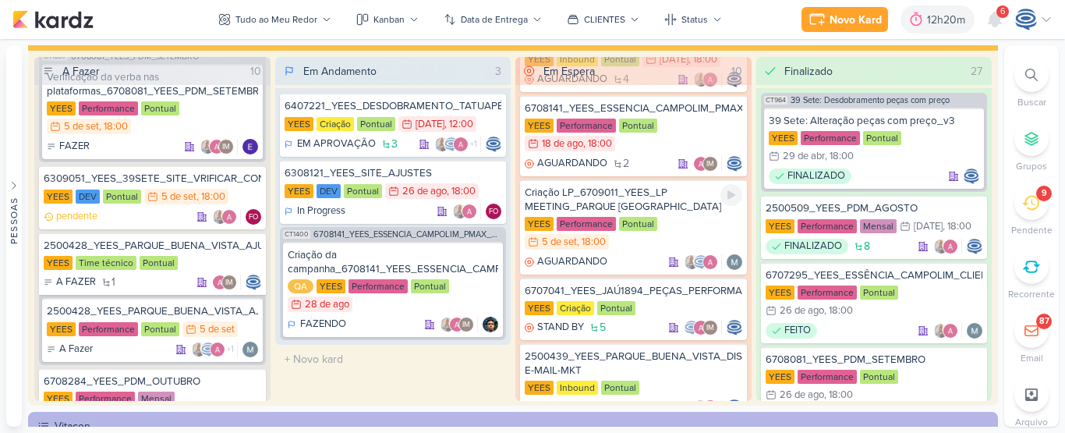
scroll to position [304, 0]
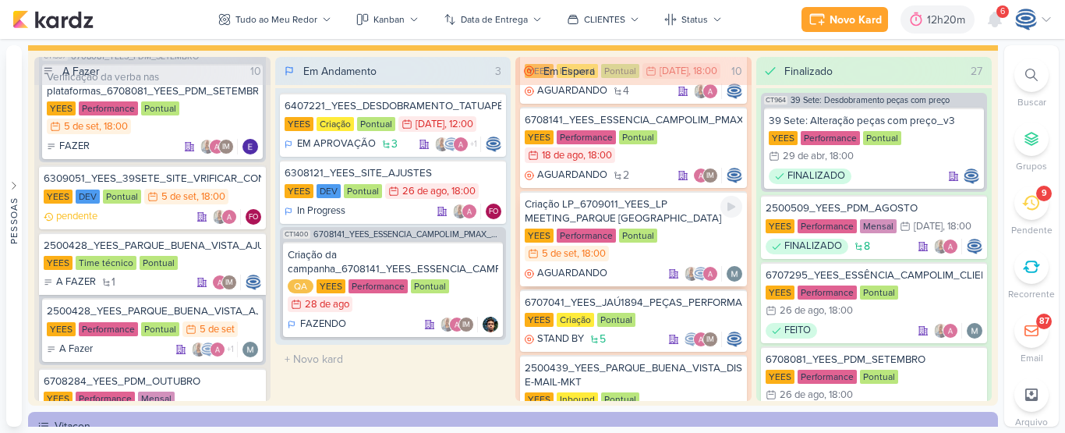
click at [654, 218] on div "Criação LP_6709011_YEES_LP MEETING_PARQUE [GEOGRAPHIC_DATA]" at bounding box center [633, 211] width 217 height 28
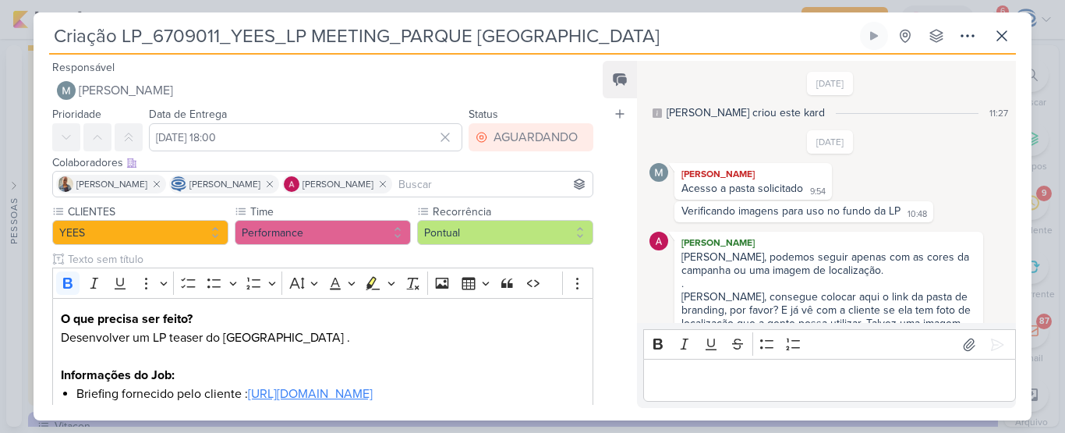
scroll to position [811, 0]
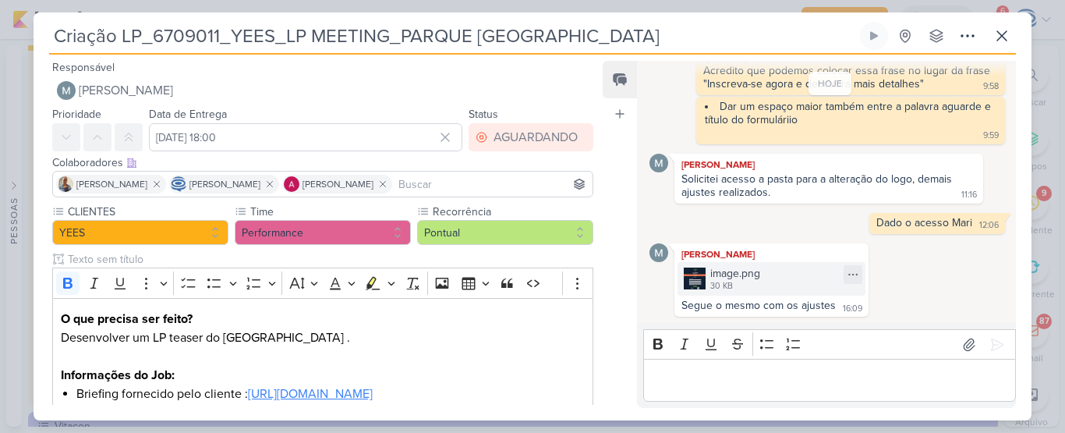
click at [747, 270] on div "image.png" at bounding box center [735, 273] width 50 height 16
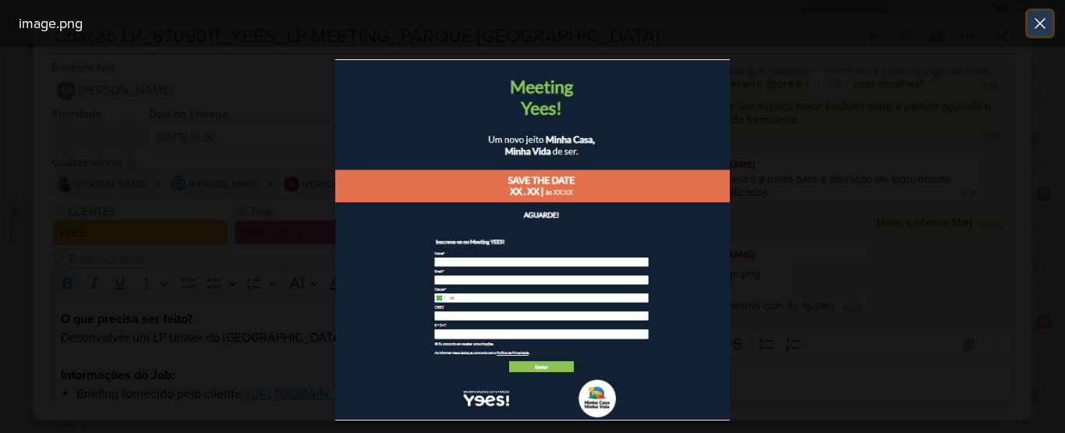
click at [1037, 19] on icon at bounding box center [1039, 23] width 9 height 9
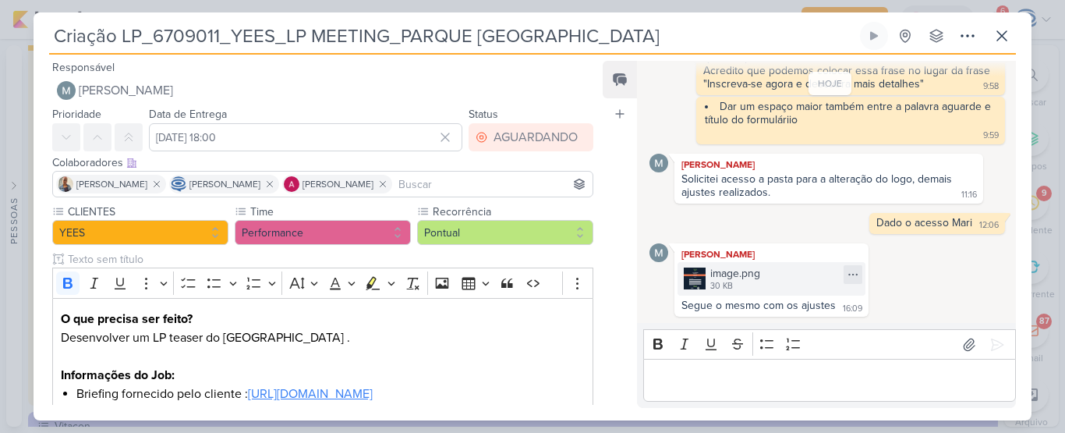
click at [851, 274] on icon at bounding box center [852, 274] width 12 height 12
click at [788, 323] on div "Baixar" at bounding box center [776, 326] width 30 height 16
click at [651, 373] on p "Editor editing area: main" at bounding box center [829, 380] width 356 height 19
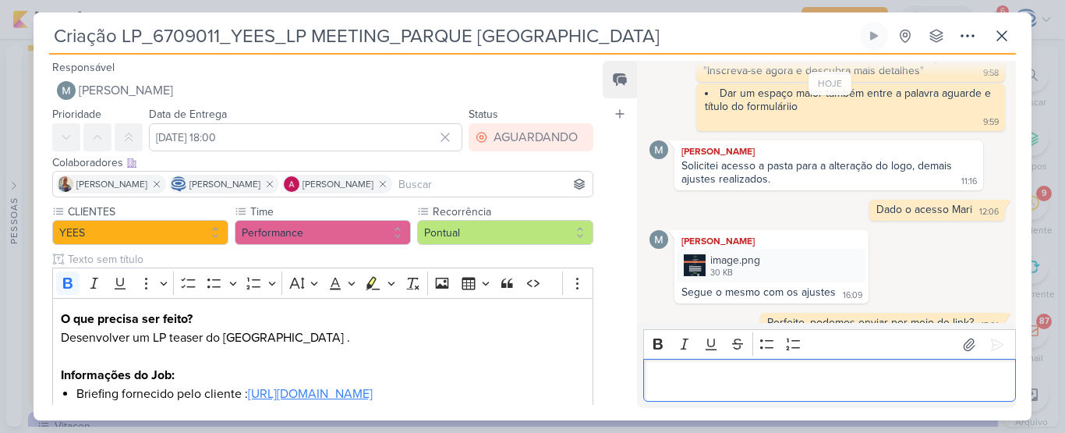
scroll to position [842, 0]
